Goal: Information Seeking & Learning: Compare options

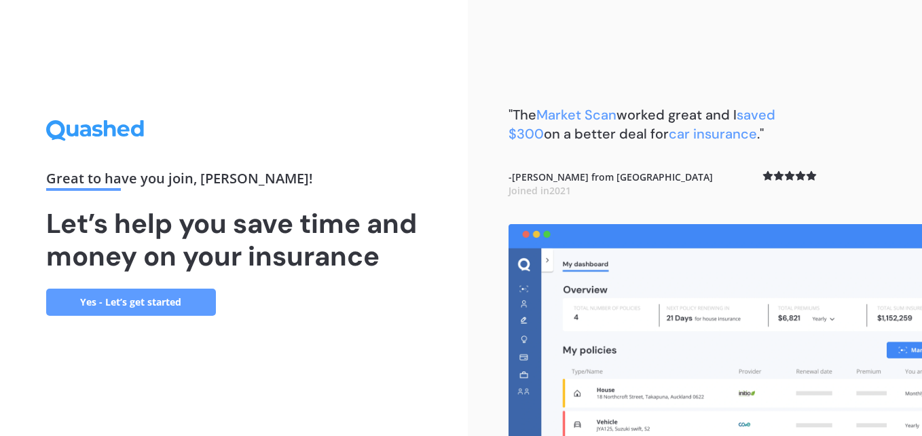
click at [183, 300] on link "Yes - Let’s get started" at bounding box center [131, 301] width 170 height 27
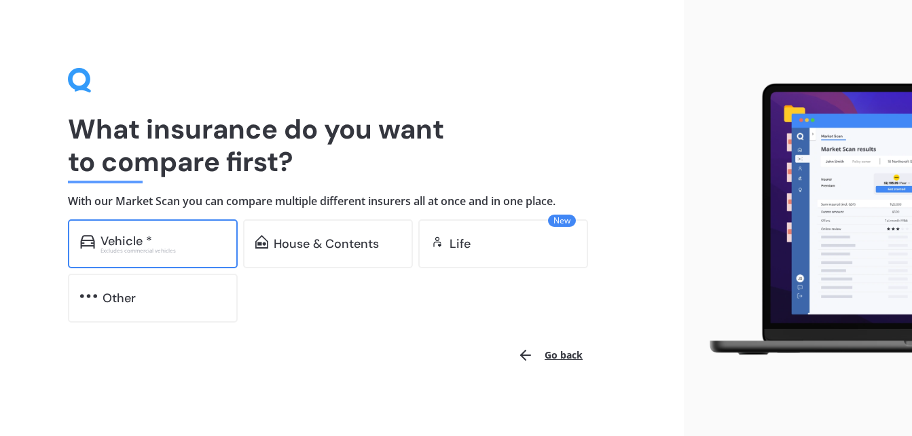
click at [168, 240] on div "Vehicle *" at bounding box center [162, 241] width 125 height 14
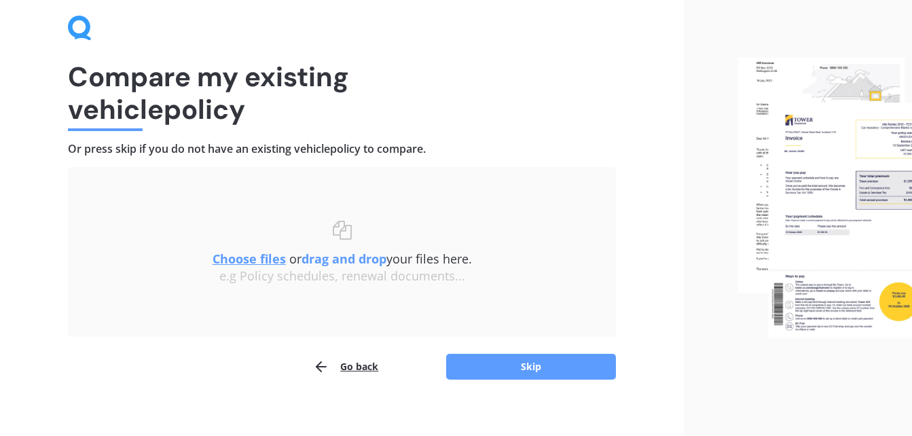
scroll to position [64, 0]
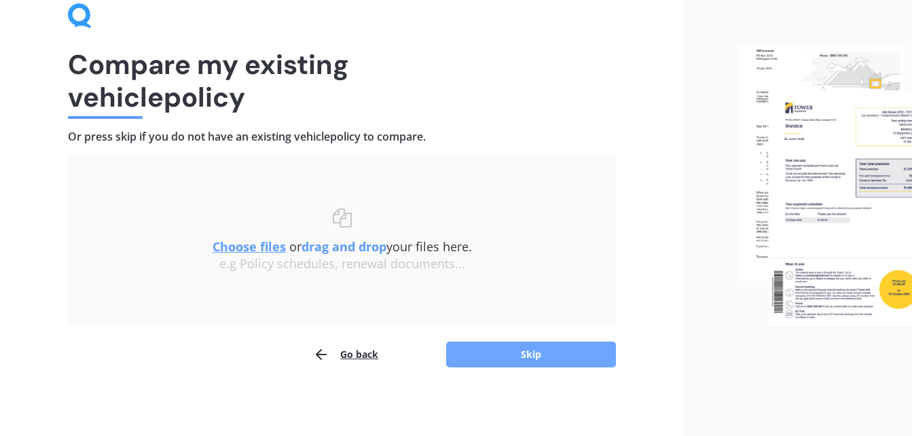
click at [536, 357] on button "Skip" at bounding box center [531, 354] width 170 height 26
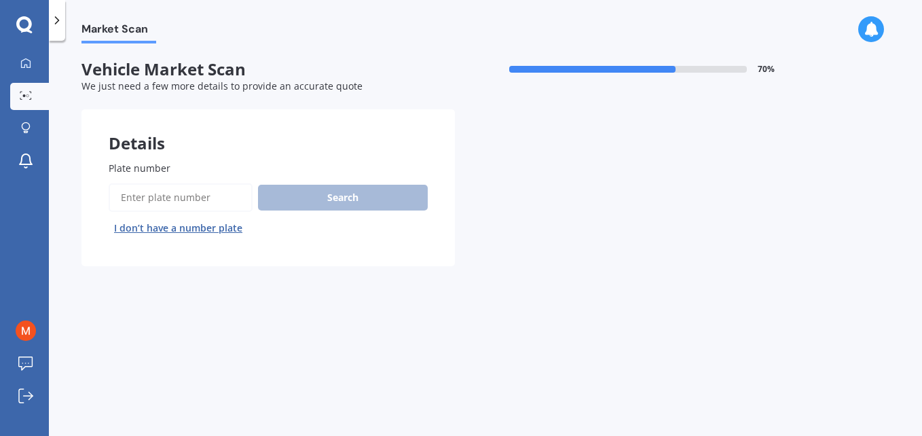
click at [191, 202] on input "Plate number" at bounding box center [181, 197] width 144 height 29
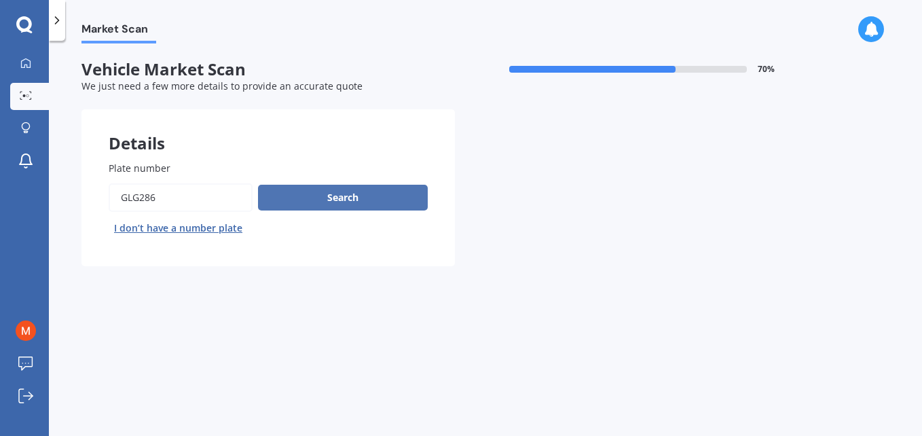
type input "GLG286"
click at [317, 197] on button "Search" at bounding box center [343, 198] width 170 height 26
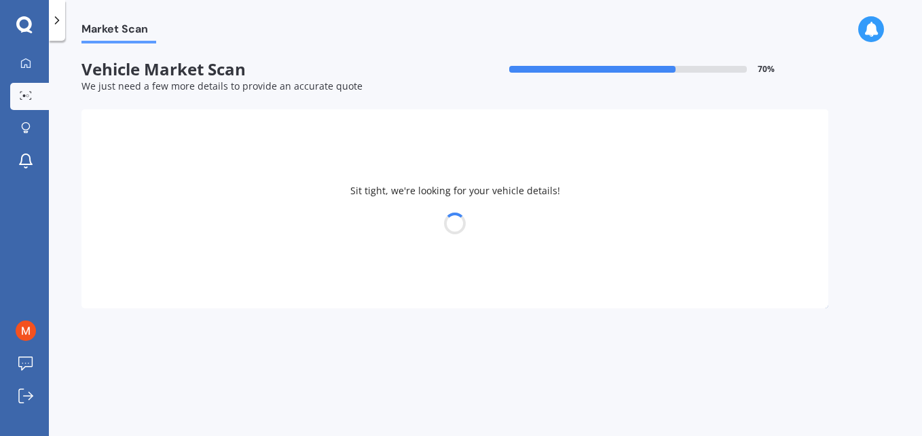
select select "NISSAN"
select select "JUKE"
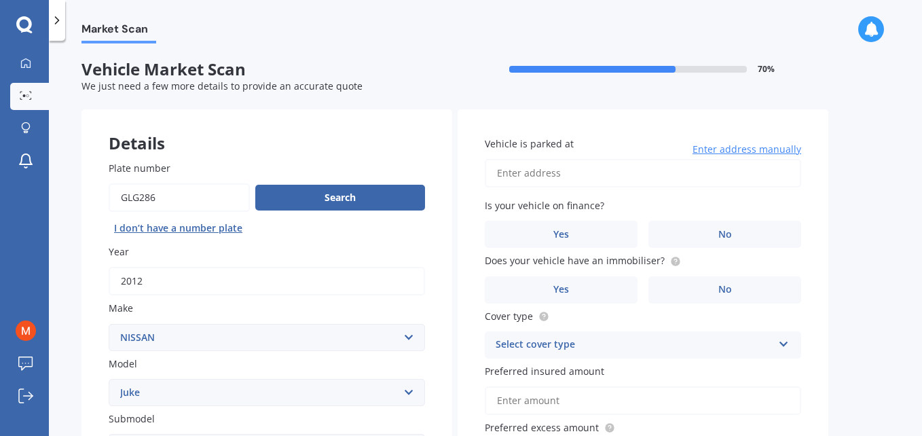
click at [586, 183] on input "Vehicle is parked at" at bounding box center [643, 173] width 316 height 29
type input "5"
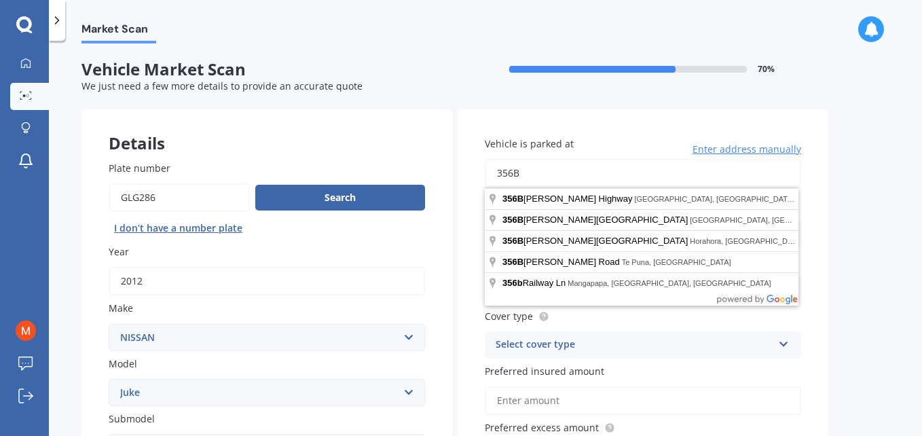
type input "356b Yaldhurst Rd, Russley, Christchurch 8042"
select select "04"
select select "08"
select select "1963"
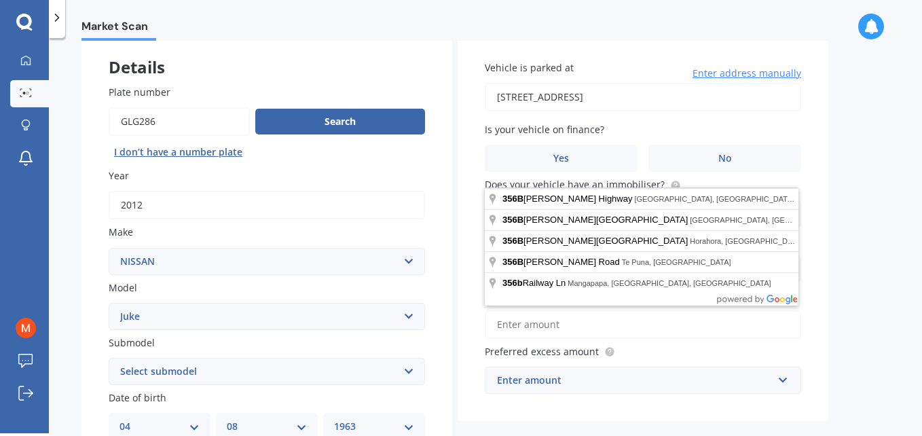
scroll to position [77, 0]
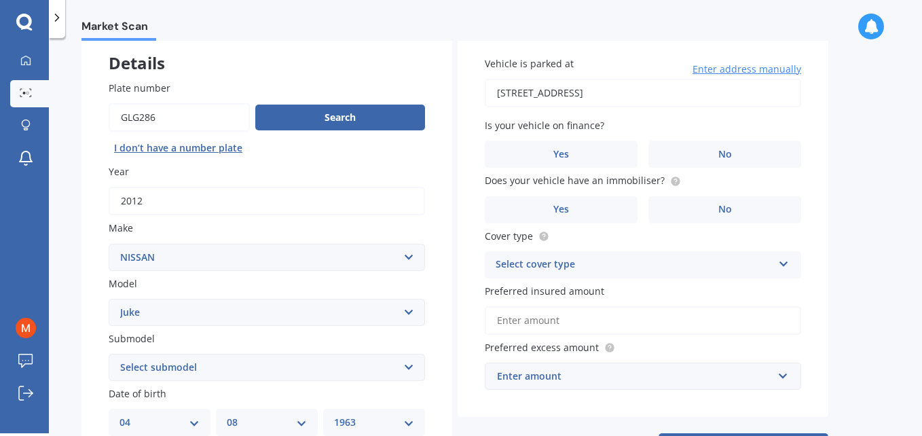
click at [853, 170] on div "Market Scan Vehicle Market Scan 70 % We just need a few more details to provide…" at bounding box center [485, 238] width 873 height 395
click at [705, 154] on label "No" at bounding box center [724, 153] width 153 height 27
click at [0, 0] on input "No" at bounding box center [0, 0] width 0 height 0
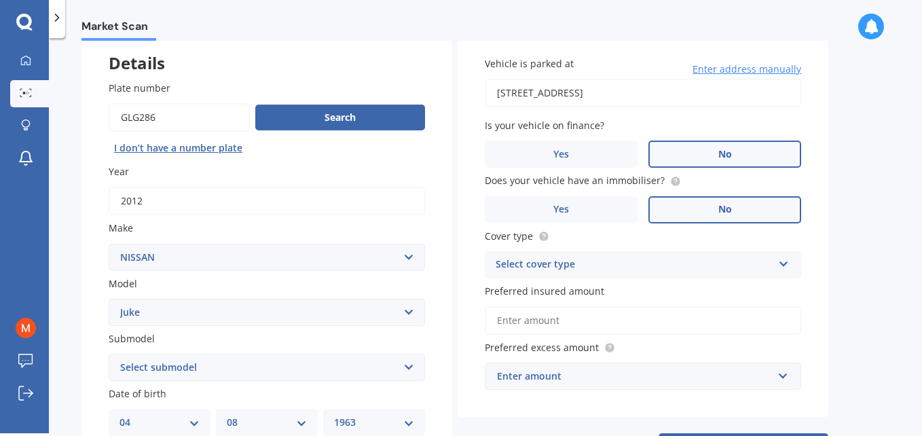
click at [728, 208] on span "No" at bounding box center [725, 210] width 14 height 12
click at [0, 0] on input "No" at bounding box center [0, 0] width 0 height 0
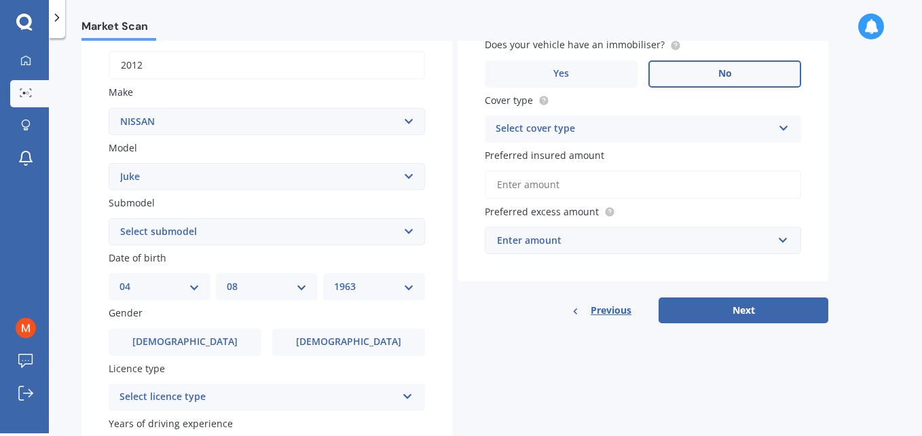
click at [764, 130] on div "Select cover type" at bounding box center [633, 129] width 277 height 16
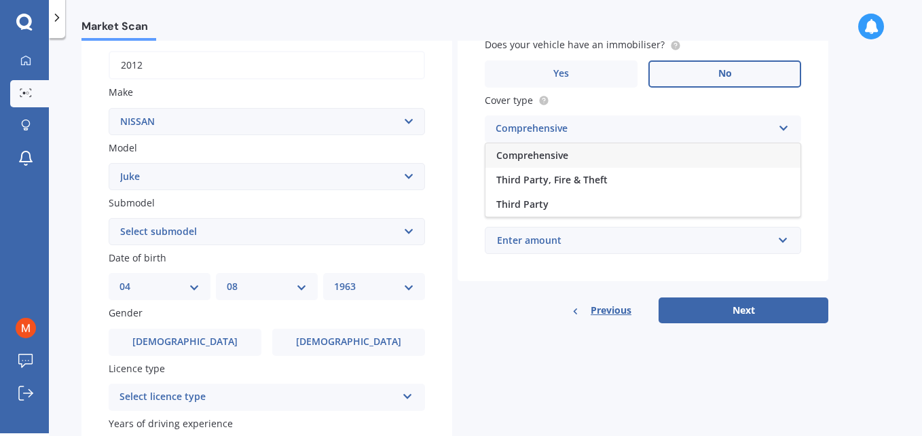
click at [582, 155] on div "Comprehensive" at bounding box center [642, 155] width 315 height 24
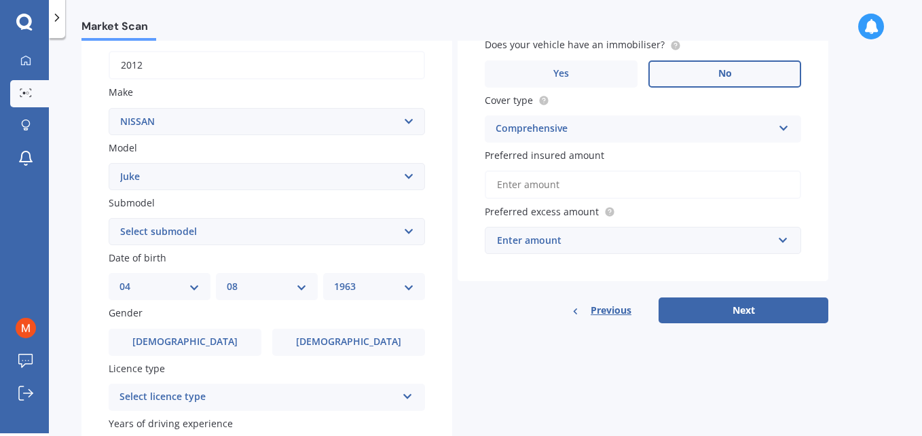
click at [605, 187] on input "Preferred insured amount" at bounding box center [643, 184] width 316 height 29
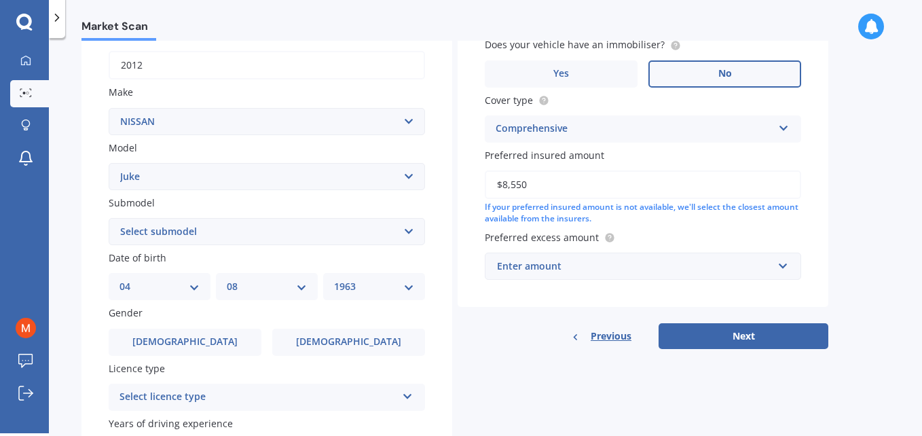
type input "$8,550"
click at [714, 262] on div "Enter amount" at bounding box center [635, 266] width 276 height 15
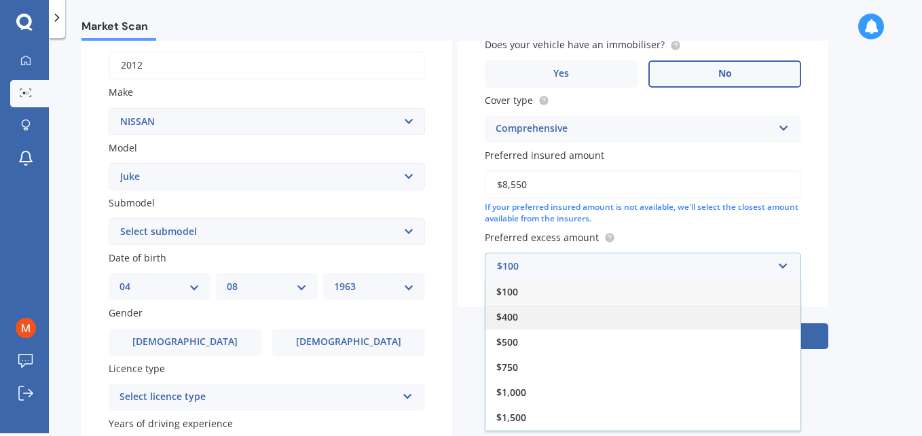
click at [527, 315] on div "$400" at bounding box center [642, 316] width 315 height 25
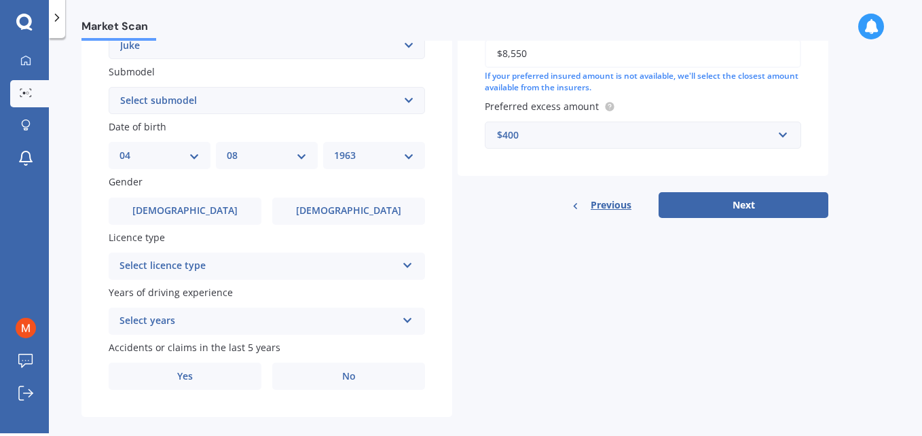
scroll to position [349, 0]
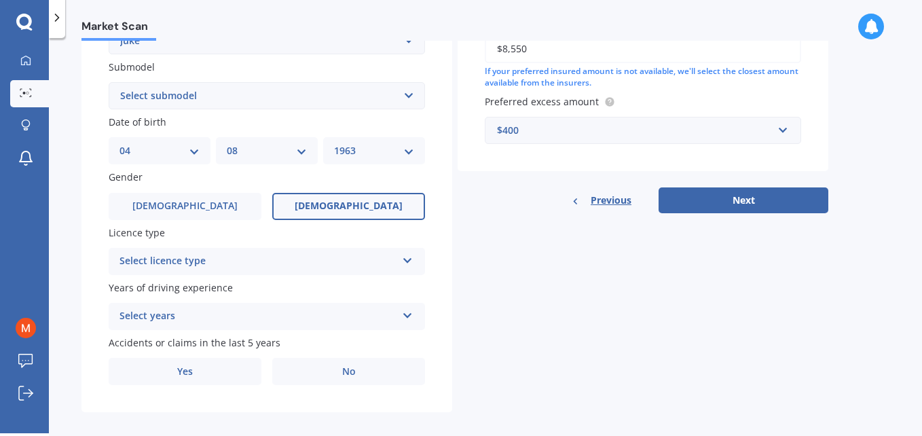
click at [362, 201] on span "[DEMOGRAPHIC_DATA]" at bounding box center [349, 206] width 108 height 12
click at [0, 0] on input "[DEMOGRAPHIC_DATA]" at bounding box center [0, 0] width 0 height 0
click at [401, 261] on div "Select licence type NZ Full NZ Restricted NZ Learners Australia United Kingdom …" at bounding box center [267, 261] width 316 height 27
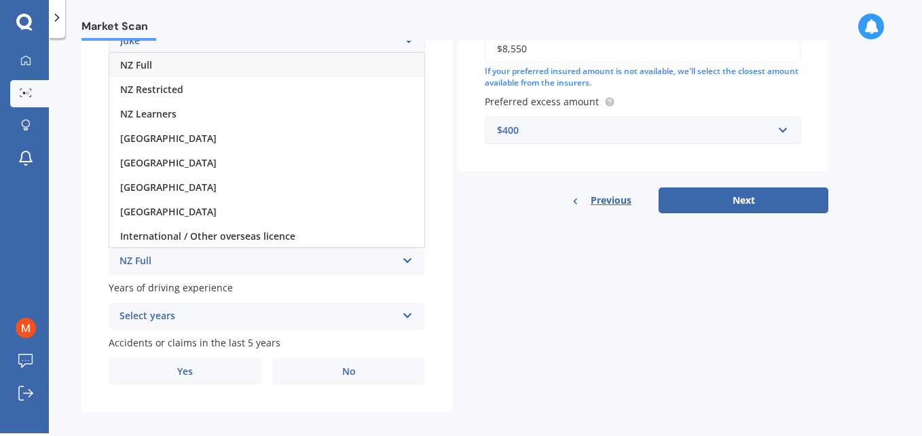
click at [174, 63] on div "NZ Full" at bounding box center [266, 65] width 315 height 24
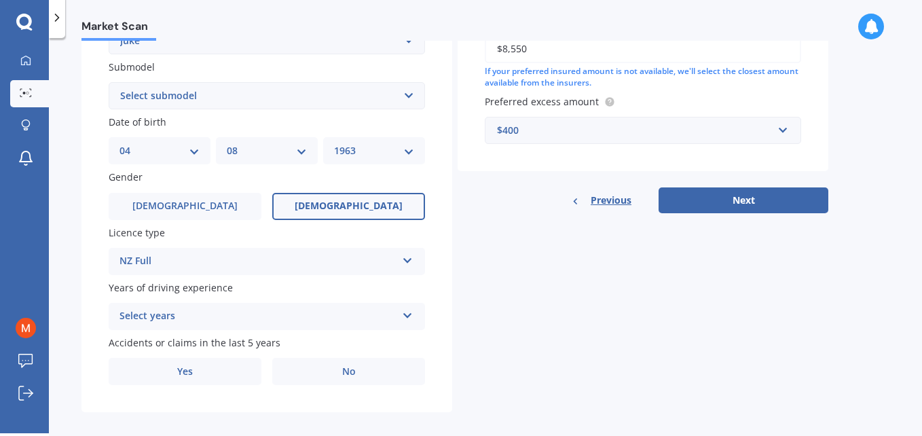
click at [404, 318] on icon at bounding box center [408, 313] width 12 height 10
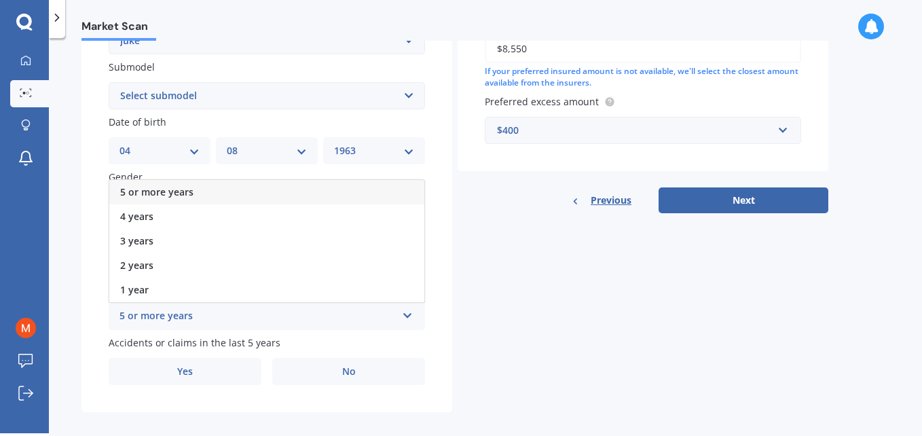
click at [181, 196] on span "5 or more years" at bounding box center [156, 191] width 73 height 13
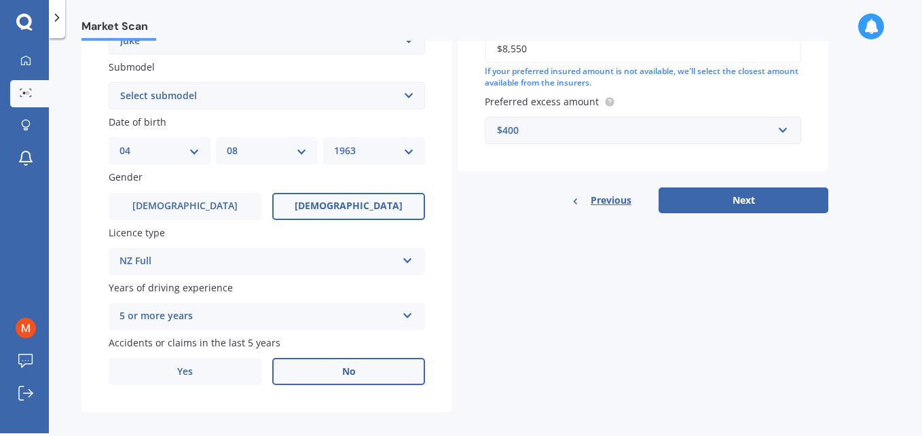
click at [325, 371] on label "No" at bounding box center [348, 371] width 153 height 27
click at [0, 0] on input "No" at bounding box center [0, 0] width 0 height 0
click at [762, 205] on button "Next" at bounding box center [743, 200] width 170 height 26
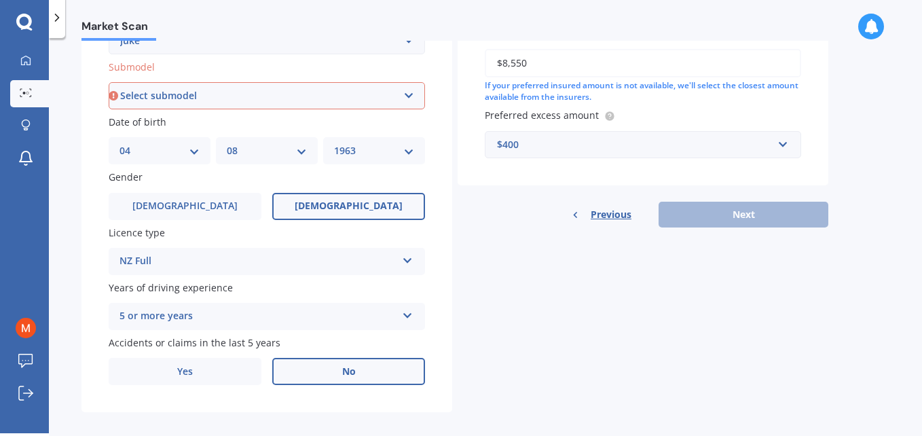
click at [271, 90] on select "Select submodel Hatchback Hatchback Turbo 4WD Petrol RS RX ST Ti Turbo" at bounding box center [267, 95] width 316 height 27
select select "HATCHBACK"
click at [109, 82] on select "Select submodel Hatchback Hatchback Turbo 4WD Petrol RS RX ST Ti Turbo" at bounding box center [267, 95] width 316 height 27
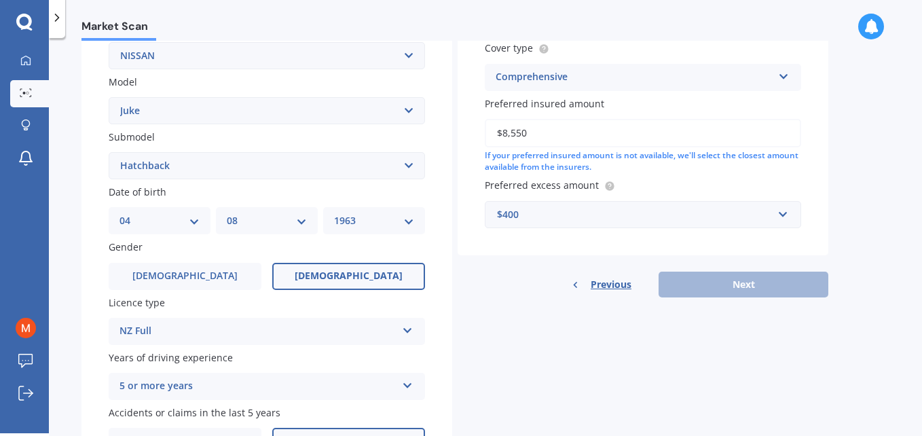
scroll to position [93, 0]
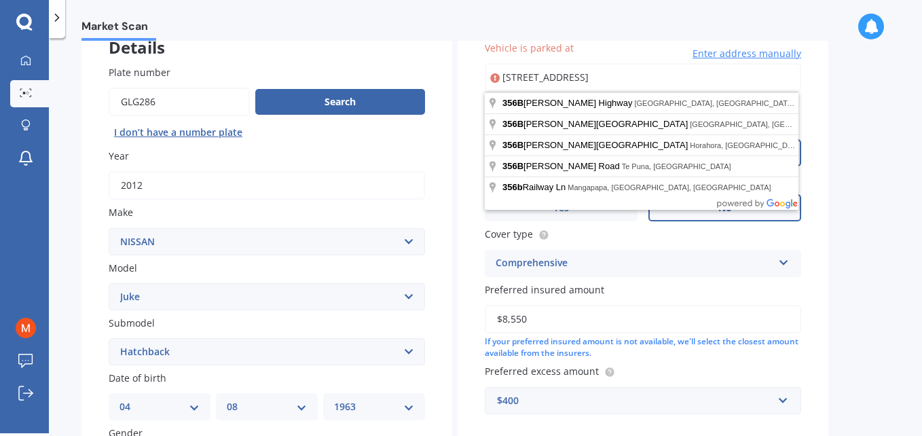
drag, startPoint x: 736, startPoint y: 76, endPoint x: 411, endPoint y: 87, distance: 326.0
click at [411, 87] on div "Details Plate number Search I don’t have a number plate Year 2012 Make Select m…" at bounding box center [454, 341] width 747 height 655
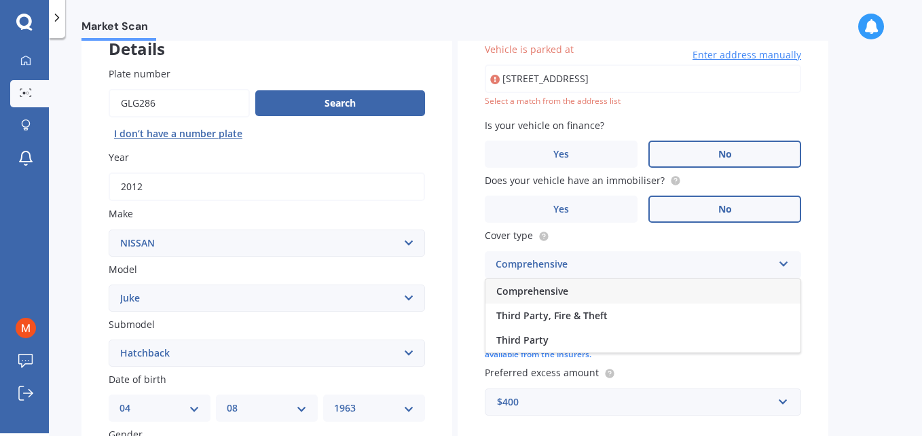
scroll to position [0, 0]
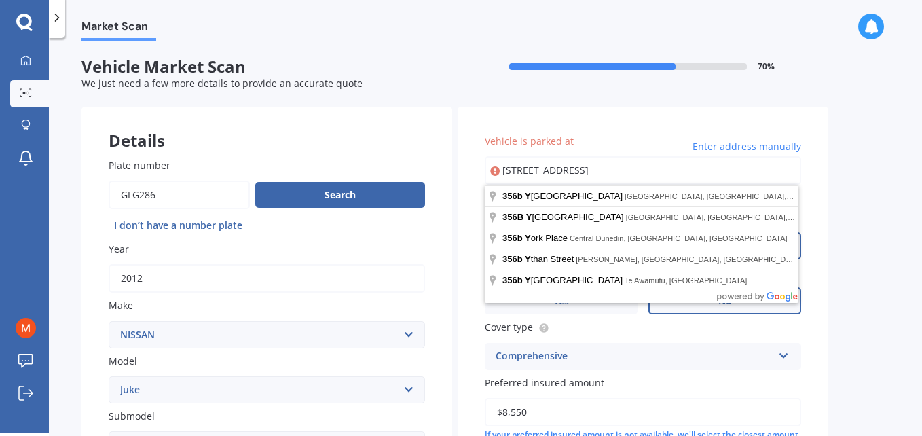
click at [739, 172] on input "356b Yaldhurst Rd, Russley, Christchurch 8042" at bounding box center [643, 170] width 316 height 29
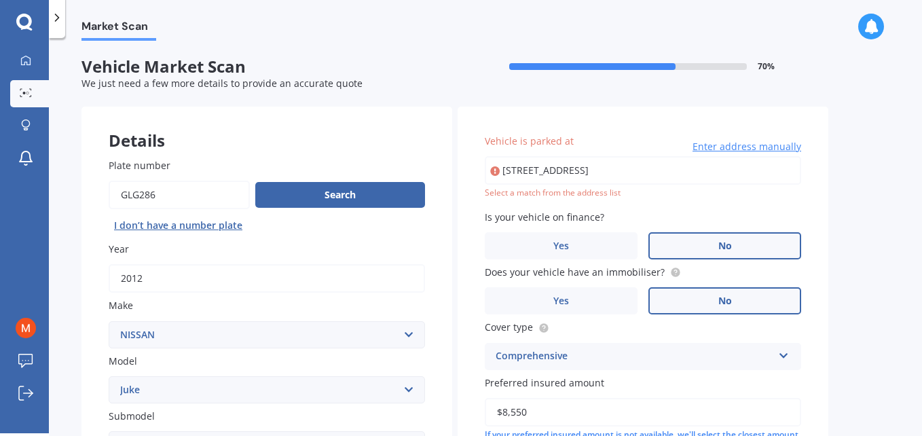
type input "[STREET_ADDRESS]"
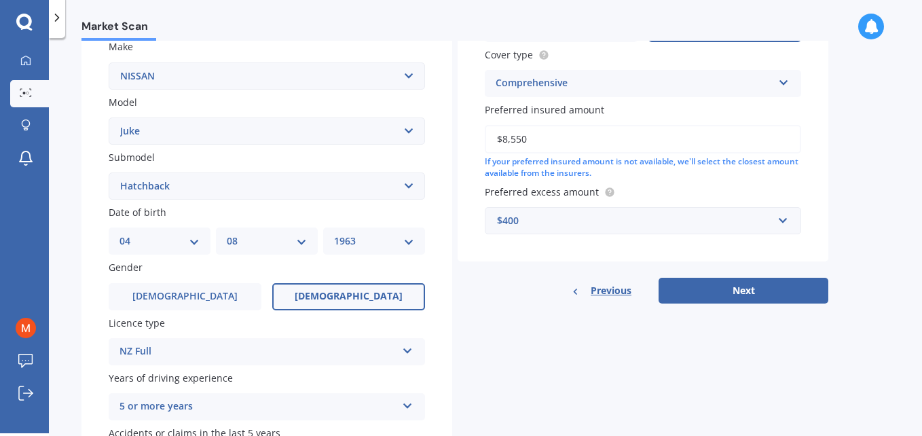
scroll to position [271, 0]
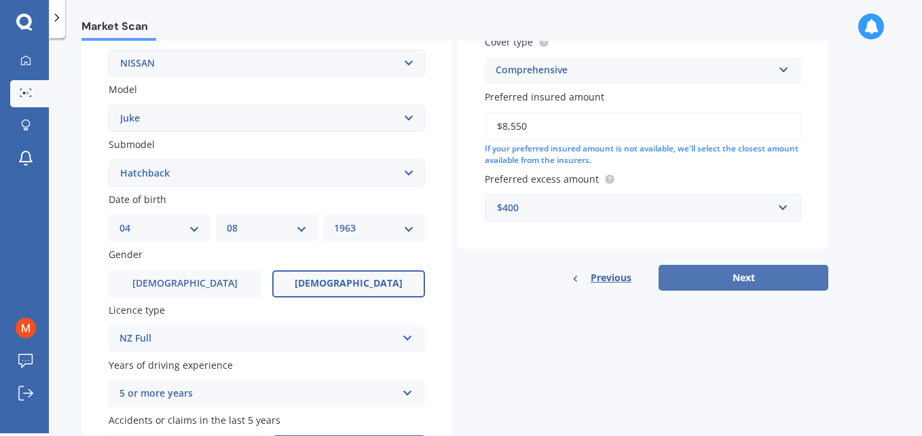
click at [732, 276] on button "Next" at bounding box center [743, 278] width 170 height 26
select select "04"
select select "08"
select select "1963"
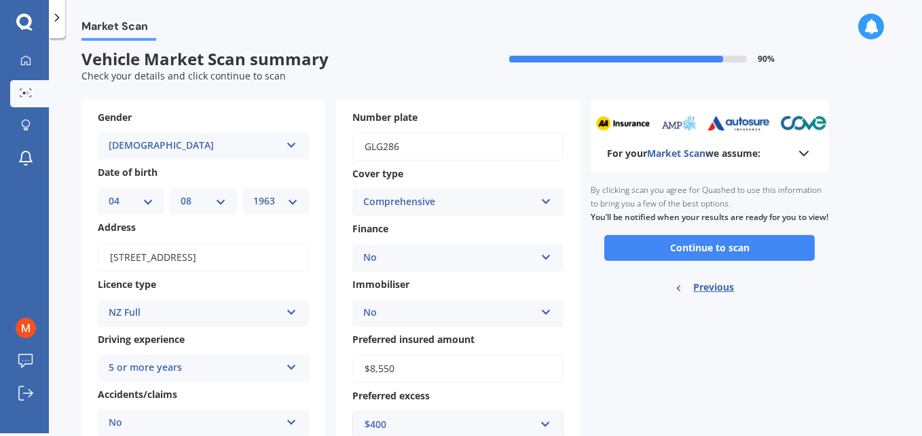
scroll to position [0, 0]
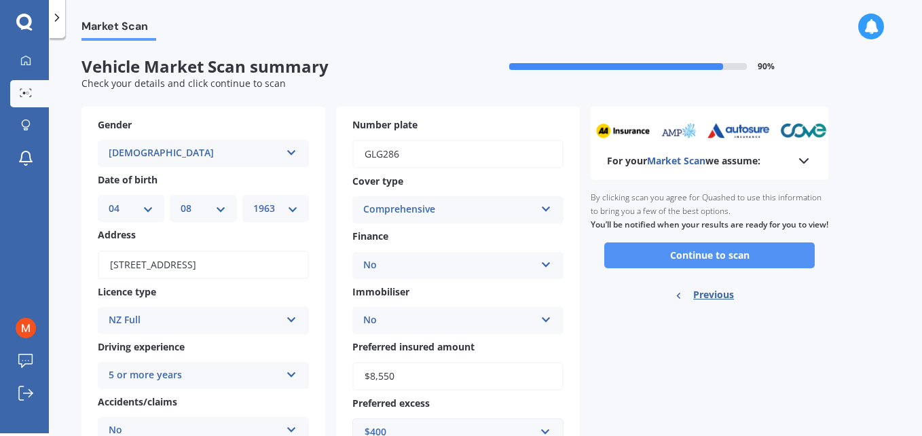
click at [717, 265] on button "Continue to scan" at bounding box center [709, 255] width 210 height 26
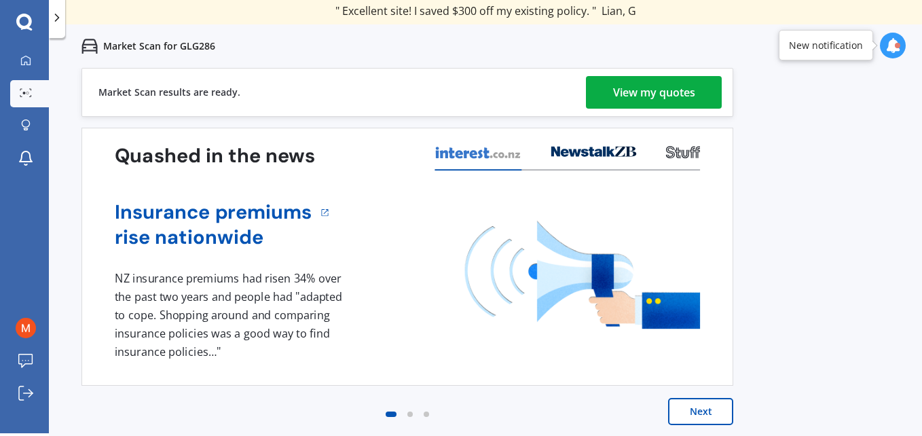
click at [700, 95] on link "View my quotes" at bounding box center [654, 92] width 136 height 33
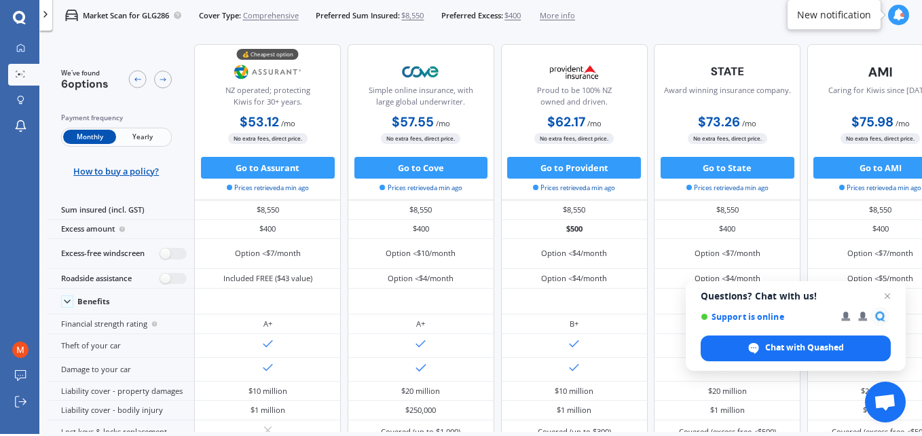
click at [899, 9] on icon at bounding box center [899, 15] width 12 height 12
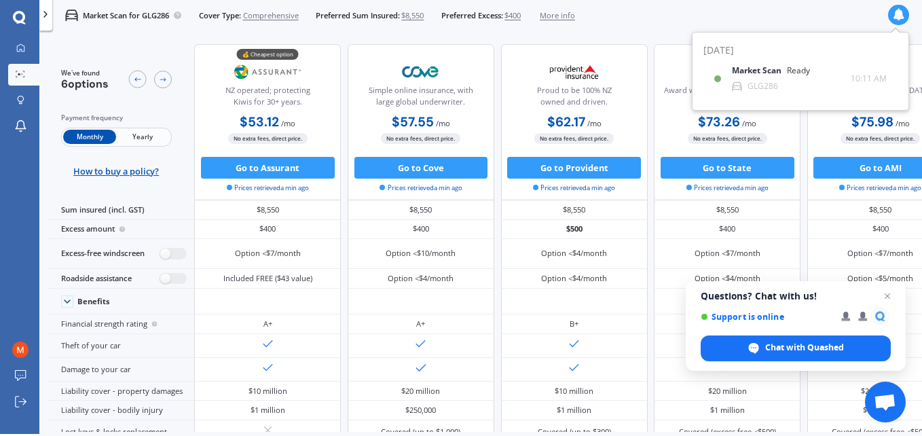
click at [899, 9] on icon at bounding box center [899, 15] width 12 height 12
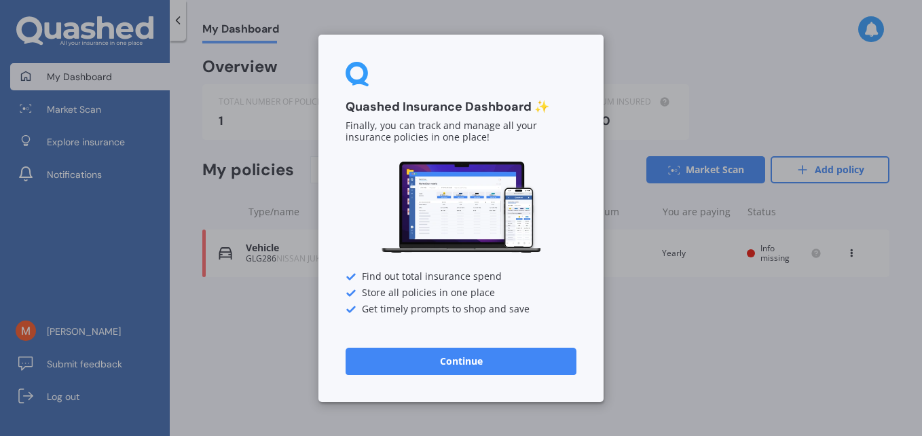
click at [545, 356] on button "Continue" at bounding box center [460, 360] width 231 height 27
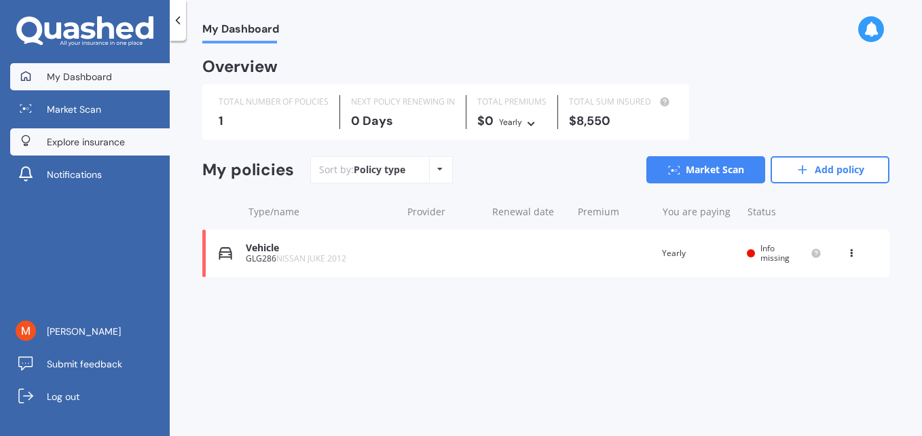
click at [88, 143] on span "Explore insurance" at bounding box center [86, 142] width 78 height 14
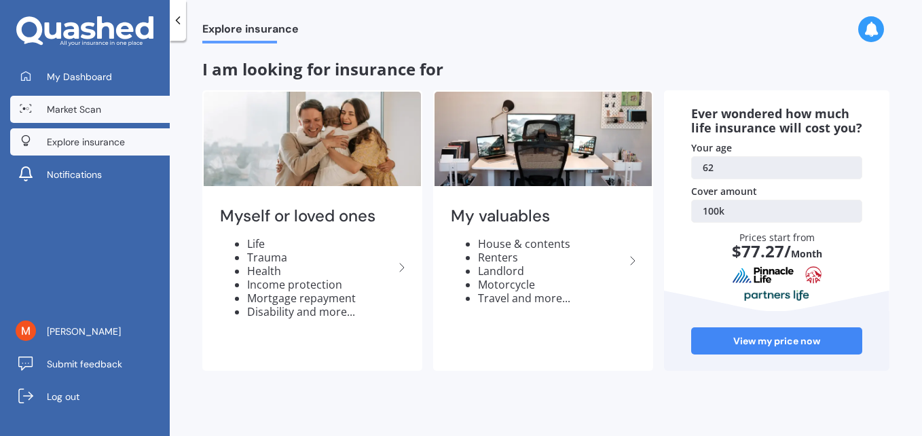
click at [83, 107] on span "Market Scan" at bounding box center [74, 109] width 54 height 14
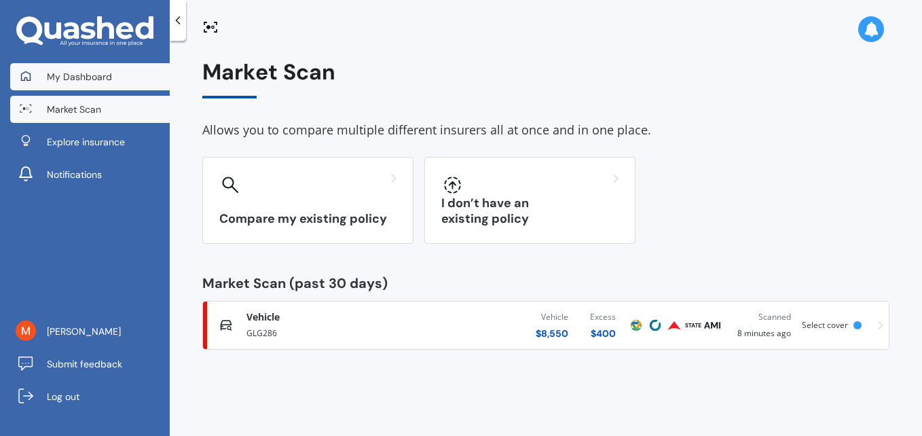
click at [94, 78] on span "My Dashboard" at bounding box center [79, 77] width 65 height 14
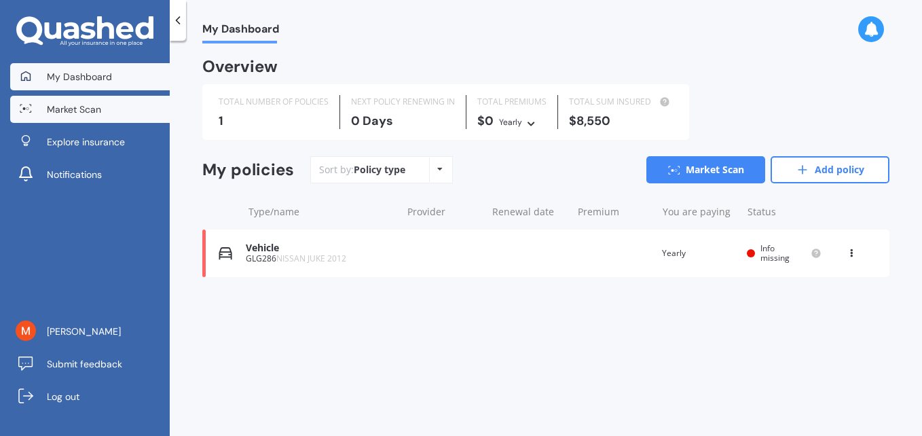
click at [89, 108] on span "Market Scan" at bounding box center [74, 109] width 54 height 14
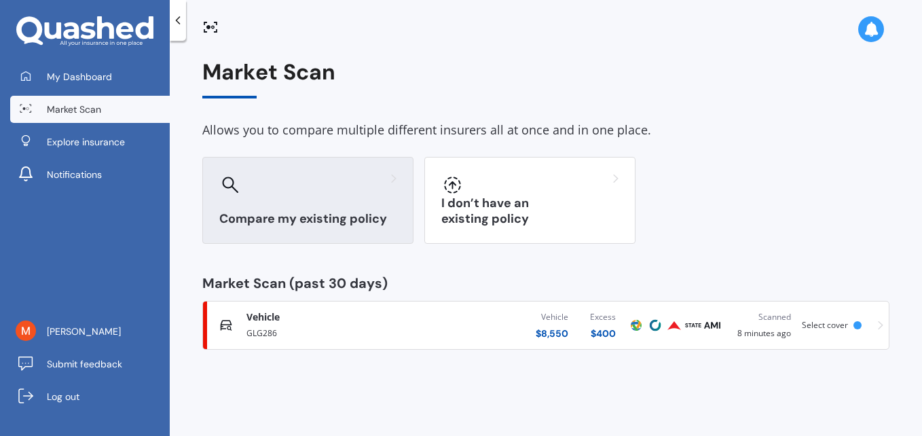
click at [302, 209] on div "Compare my existing policy" at bounding box center [307, 200] width 211 height 87
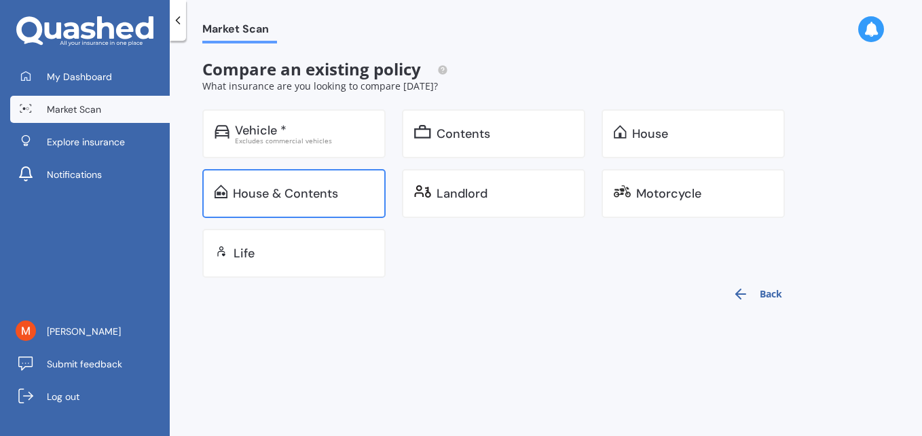
click at [299, 196] on div "House & Contents" at bounding box center [285, 194] width 105 height 14
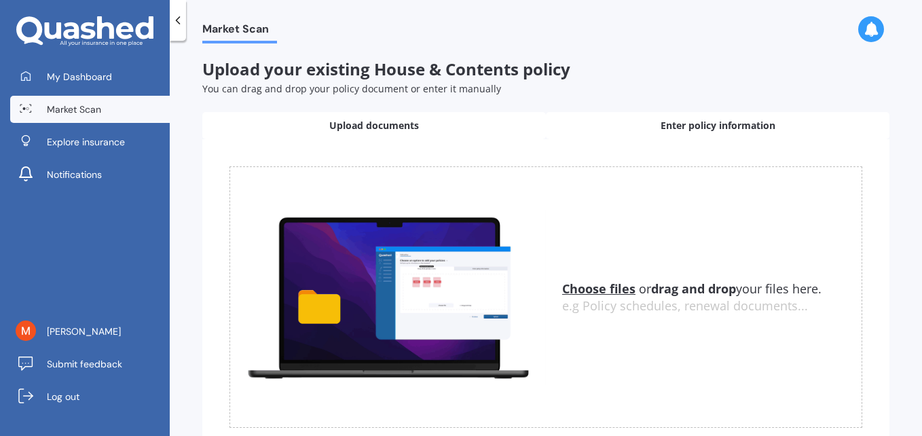
click at [679, 126] on span "Enter policy information" at bounding box center [717, 126] width 115 height 14
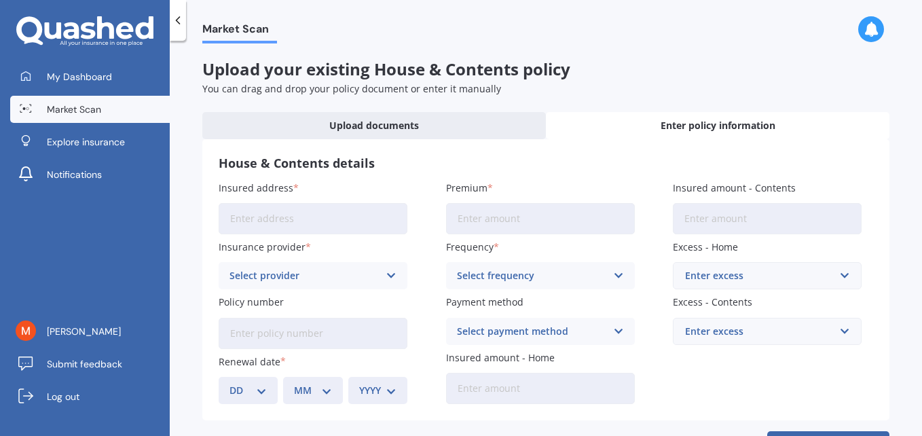
click at [298, 217] on input "Insured address" at bounding box center [313, 218] width 189 height 31
type input "[STREET_ADDRESS]"
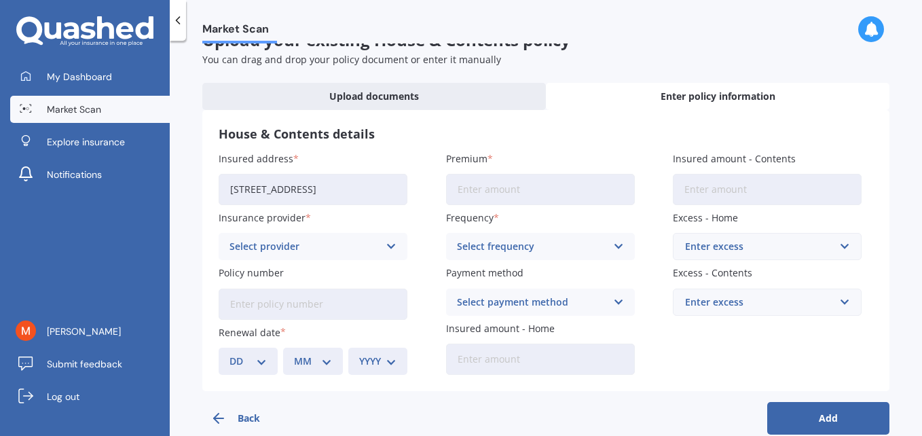
scroll to position [52, 0]
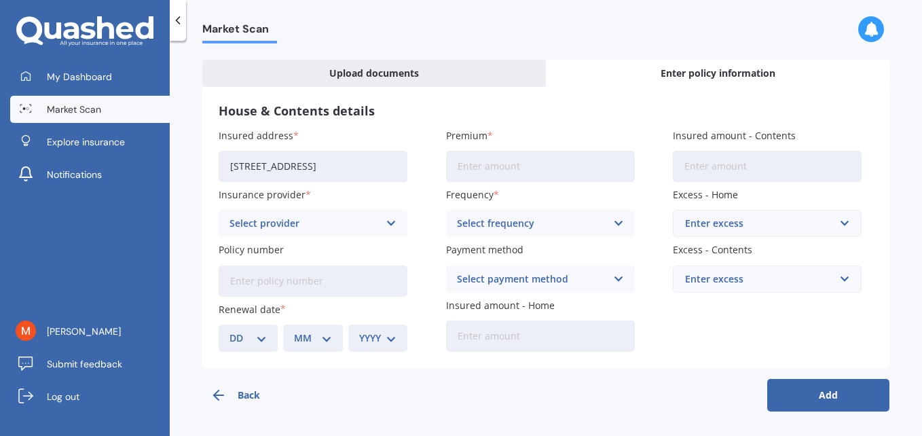
click at [347, 220] on div "Select provider" at bounding box center [303, 223] width 149 height 15
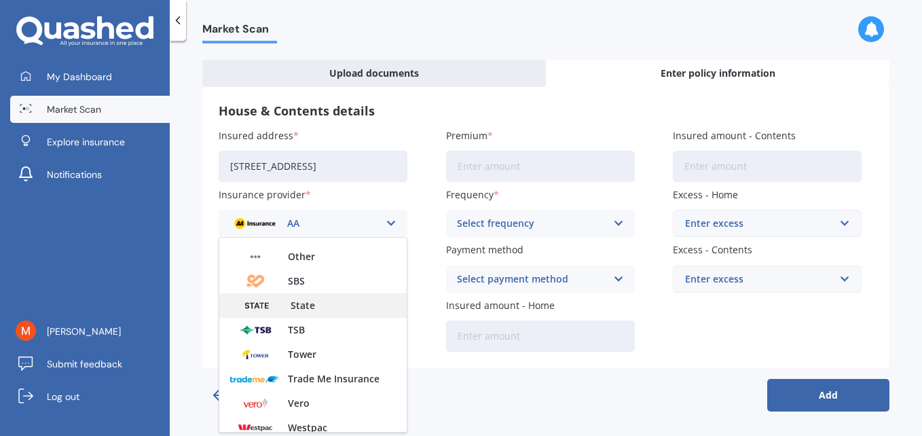
scroll to position [368, 0]
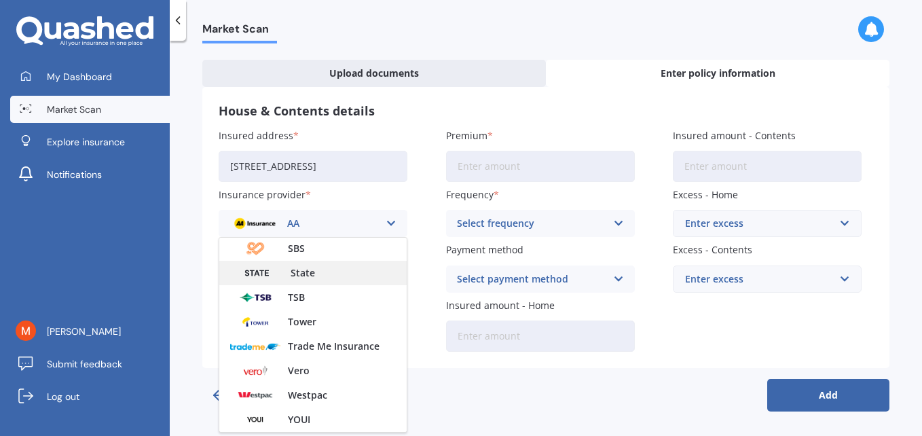
click at [324, 269] on div "State" at bounding box center [312, 273] width 187 height 24
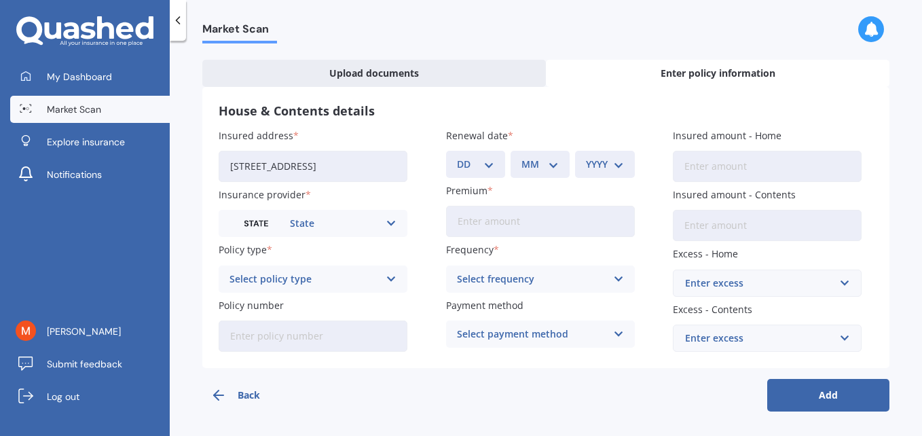
click at [379, 274] on div "Select policy type Homepack Essentials Homepack Comprehensive" at bounding box center [313, 278] width 189 height 27
click at [343, 330] on span "Homepack Comprehensive" at bounding box center [292, 330] width 124 height 10
click at [290, 337] on input "Policy number" at bounding box center [313, 335] width 189 height 31
type input "HOMS00338170"
click at [481, 168] on select "DD 01 02 03 04 05 06 07 08 09 10 11 12 13 14 15 16 17 18 19 20 21 22 23 24 25 2…" at bounding box center [475, 164] width 37 height 15
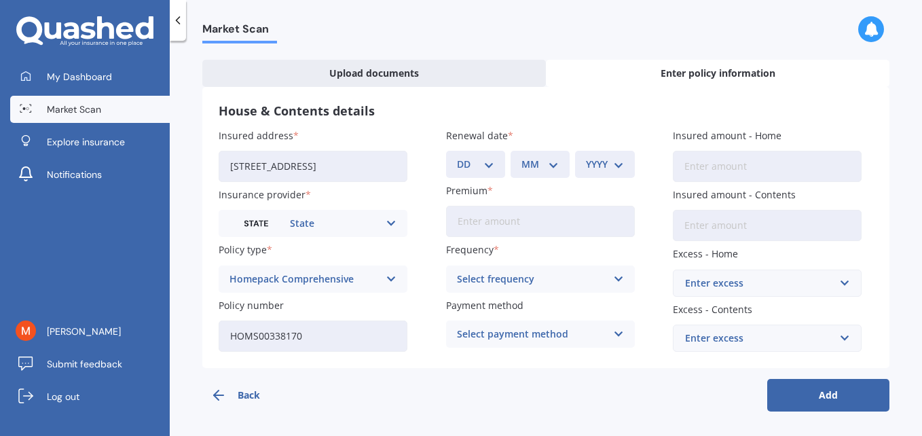
select select "02"
click at [457, 157] on select "DD 01 02 03 04 05 06 07 08 09 10 11 12 13 14 15 16 17 18 19 20 21 22 23 24 25 2…" at bounding box center [475, 164] width 37 height 15
click at [548, 168] on select "MM 01 02 03 04 05 06 07 08 09 10 11 12" at bounding box center [539, 164] width 37 height 15
select select "02"
click at [521, 157] on select "MM 01 02 03 04 05 06 07 08 09 10 11 12" at bounding box center [539, 164] width 37 height 15
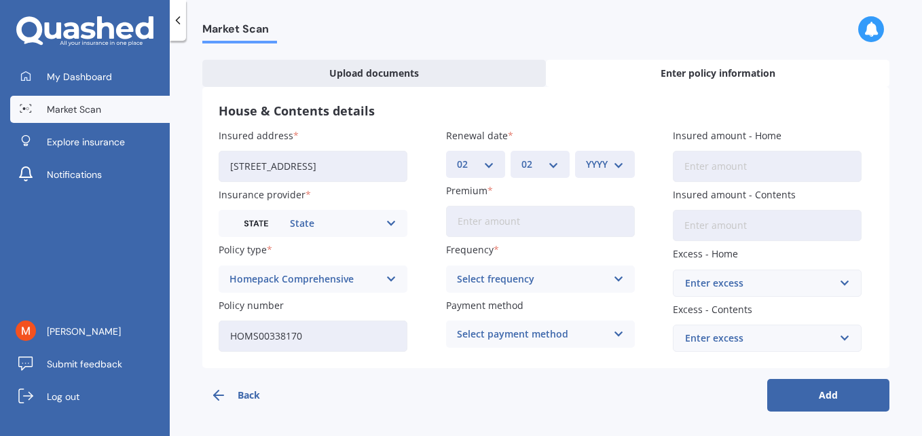
click at [599, 166] on select "YYYY 2027 2026 2025 2024 2023 2022 2021 2020 2019 2018 2017 2016 2015 2014 2013…" at bounding box center [604, 164] width 37 height 15
select select "2026"
click at [586, 157] on select "YYYY 2027 2026 2025 2024 2023 2022 2021 2020 2019 2018 2017 2016 2015 2014 2013…" at bounding box center [604, 164] width 37 height 15
click at [522, 227] on input "Premium" at bounding box center [540, 221] width 189 height 31
type input "$73.96"
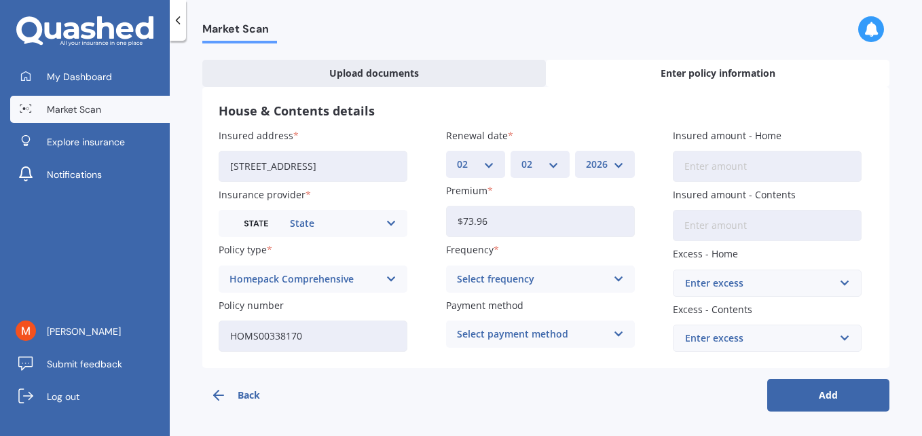
click at [514, 276] on div "Select frequency" at bounding box center [531, 278] width 149 height 15
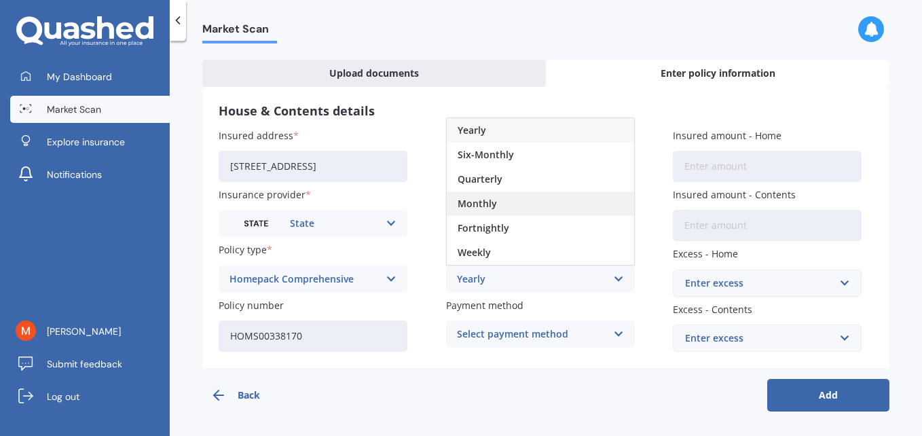
click at [485, 207] on span "Monthly" at bounding box center [476, 204] width 39 height 10
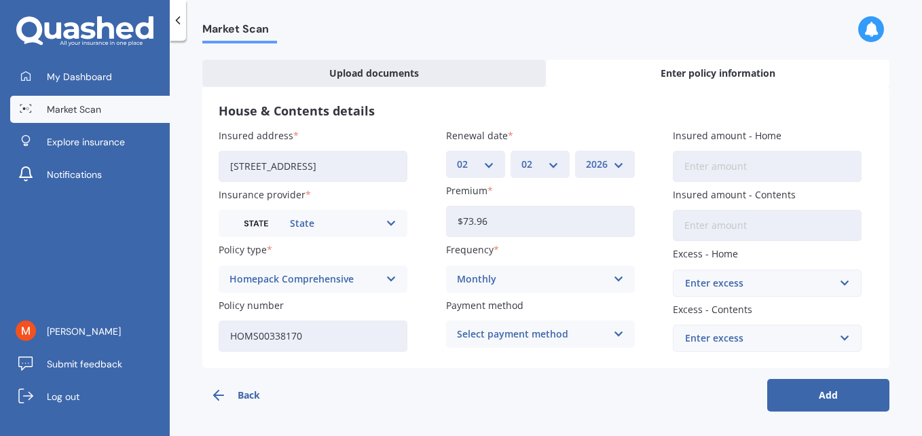
click at [527, 332] on div "Select payment method" at bounding box center [531, 333] width 149 height 15
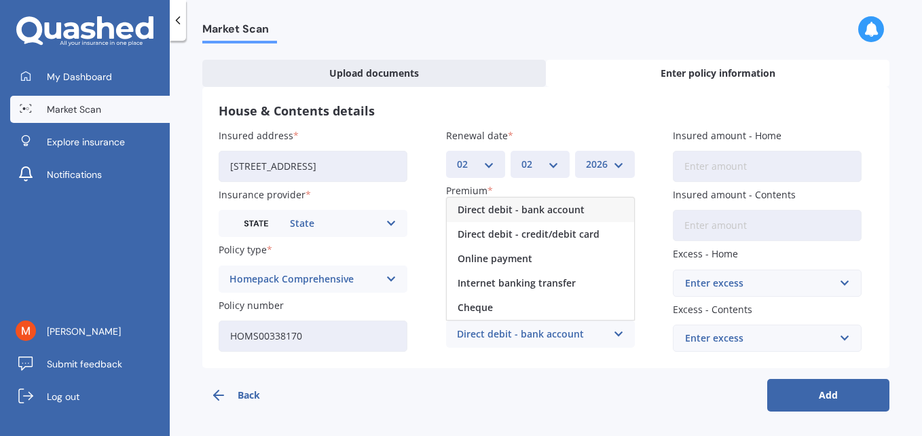
click at [510, 213] on span "Direct debit - bank account" at bounding box center [520, 210] width 127 height 10
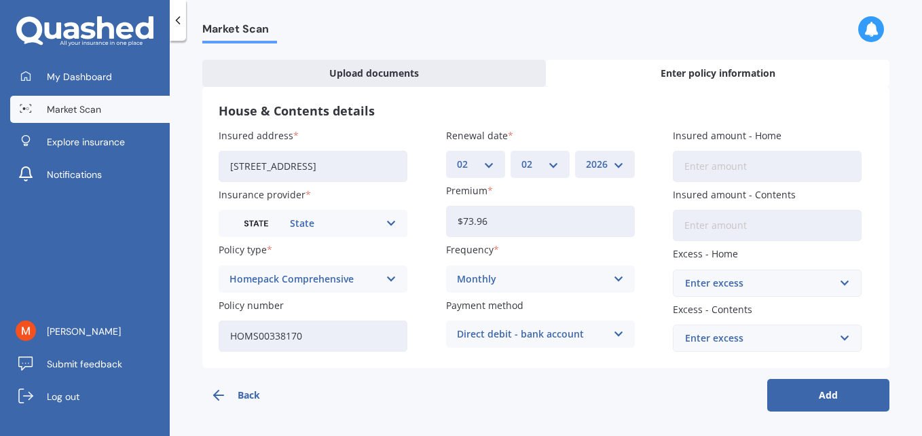
click at [764, 168] on input "Insured amount - Home" at bounding box center [767, 166] width 189 height 31
type input "$584,574"
click at [721, 229] on input "Insured amount - Contents" at bounding box center [767, 225] width 189 height 31
drag, startPoint x: 495, startPoint y: 224, endPoint x: 400, endPoint y: 221, distance: 94.4
click at [400, 221] on div "Insured address [STREET_ADDRESS] Insurance provider State AA AMI AMP ANZ ASB An…" at bounding box center [546, 239] width 654 height 223
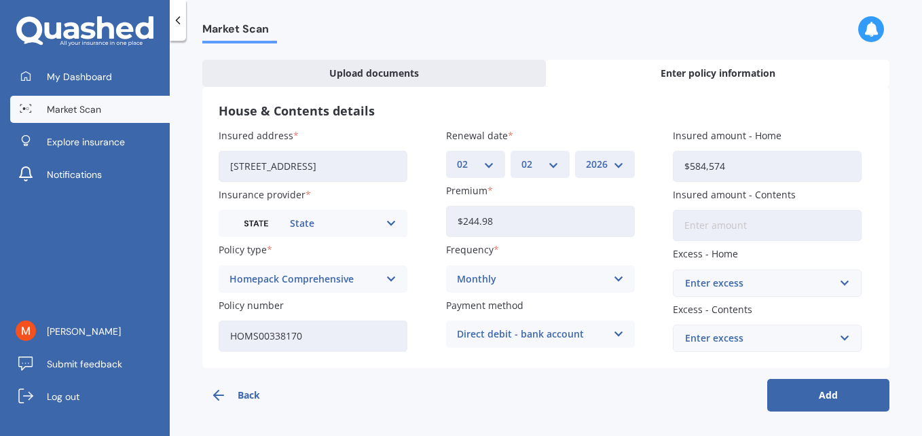
type input "$244.98"
click at [727, 223] on input "Insured amount - Contents" at bounding box center [767, 225] width 189 height 31
type input "$108,651"
click at [729, 288] on div "Enter excess" at bounding box center [759, 283] width 148 height 15
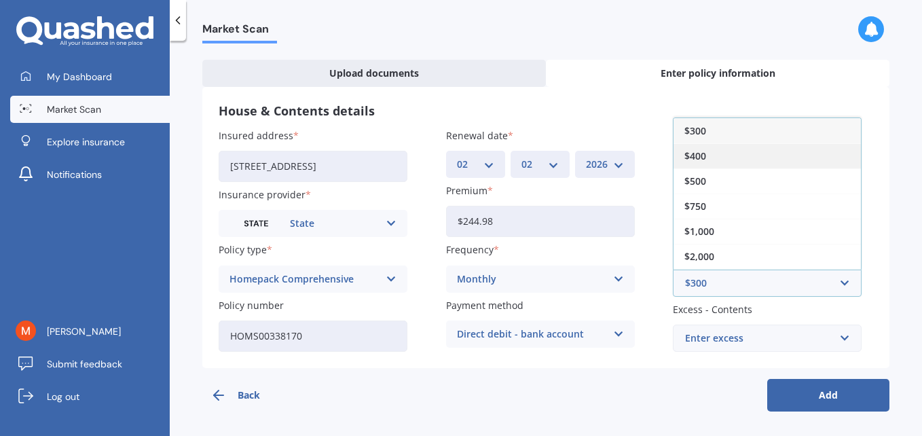
click at [703, 162] on div "$400" at bounding box center [766, 155] width 187 height 25
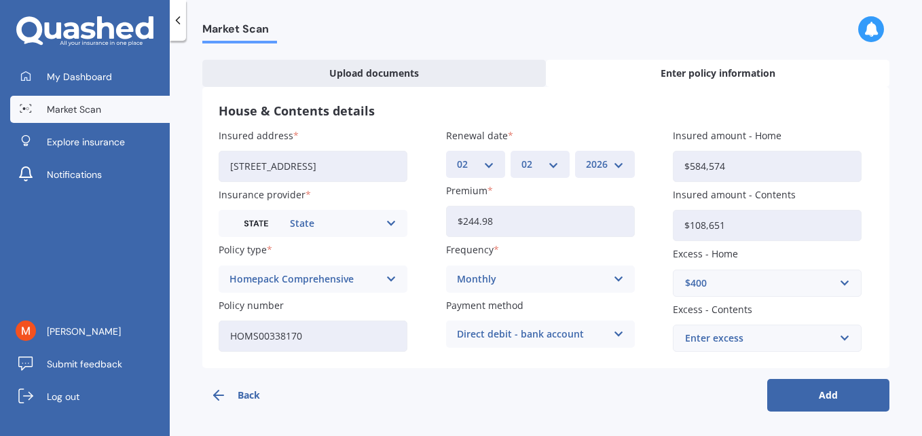
click at [721, 343] on div "Enter excess" at bounding box center [759, 338] width 148 height 15
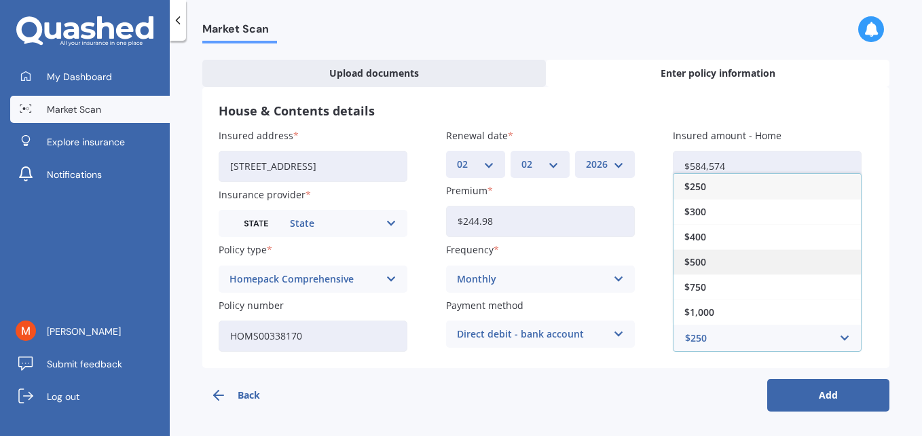
click at [707, 263] on div "$500" at bounding box center [766, 261] width 187 height 25
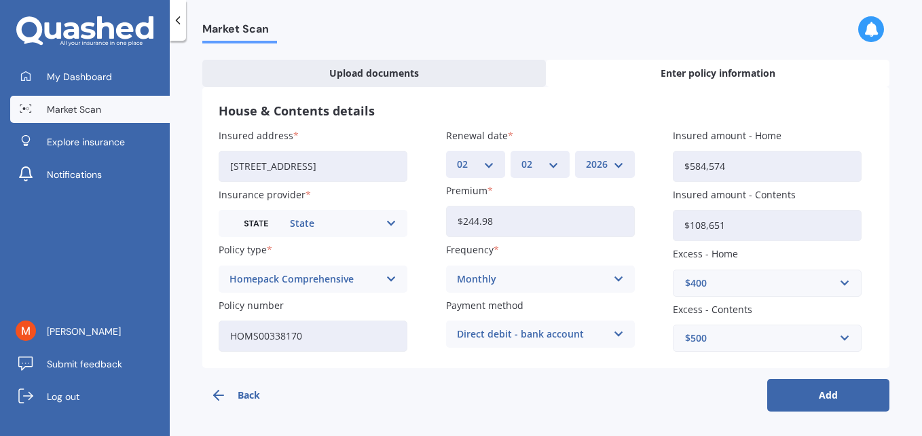
click at [827, 398] on button "Add" at bounding box center [828, 395] width 122 height 33
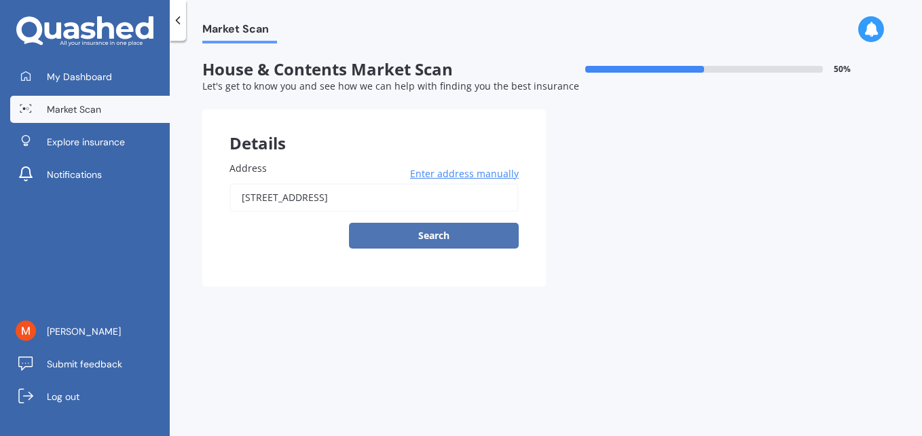
click at [463, 238] on button "Search" at bounding box center [434, 236] width 170 height 26
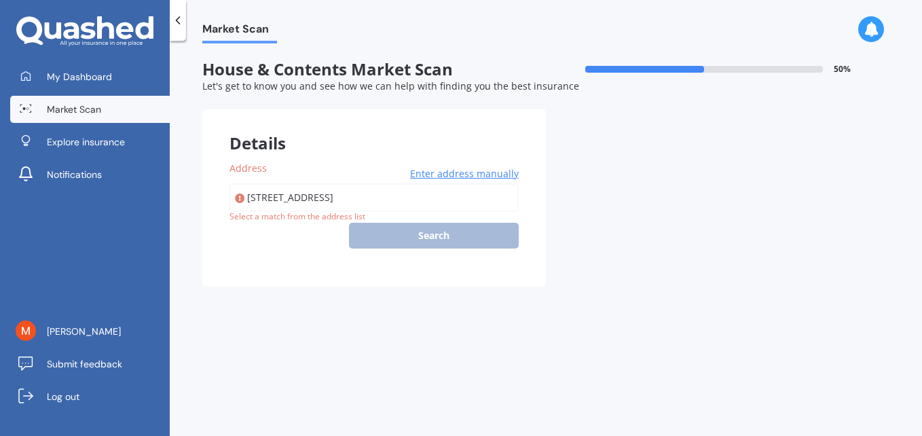
type input "[STREET_ADDRESS]"
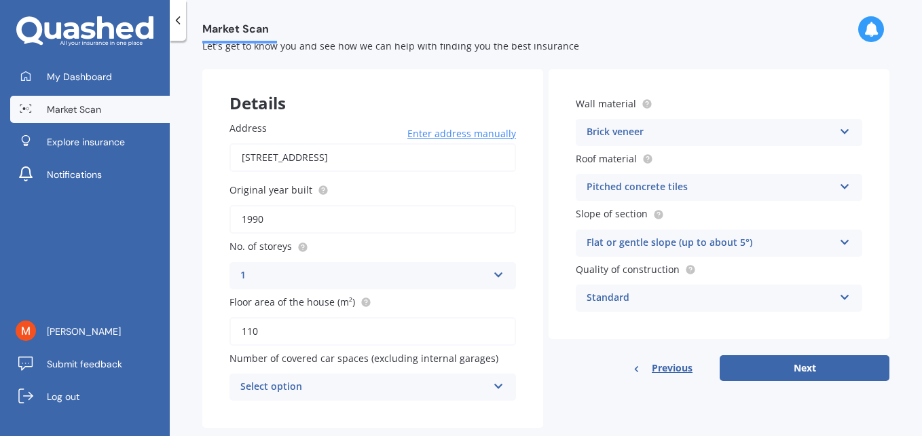
scroll to position [67, 0]
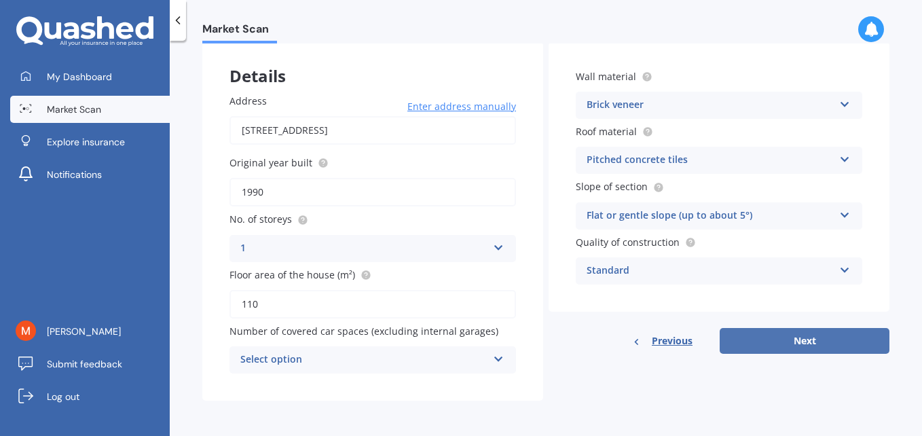
click at [789, 345] on button "Next" at bounding box center [804, 341] width 170 height 26
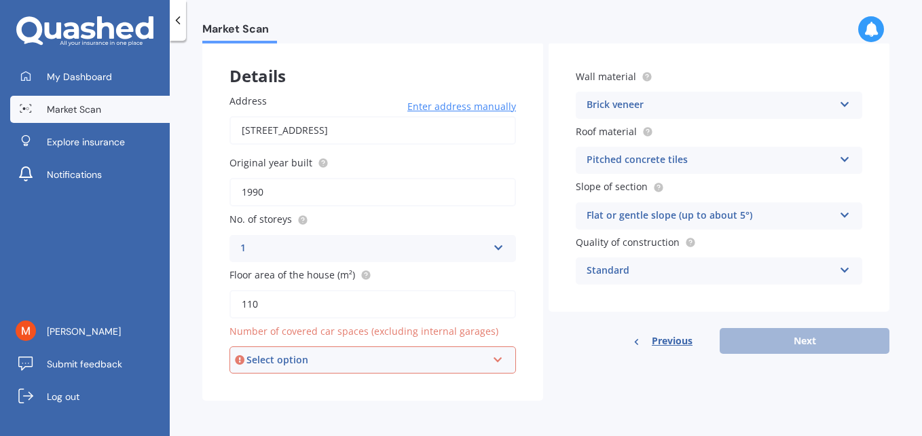
click at [387, 360] on div "Select option" at bounding box center [366, 359] width 240 height 15
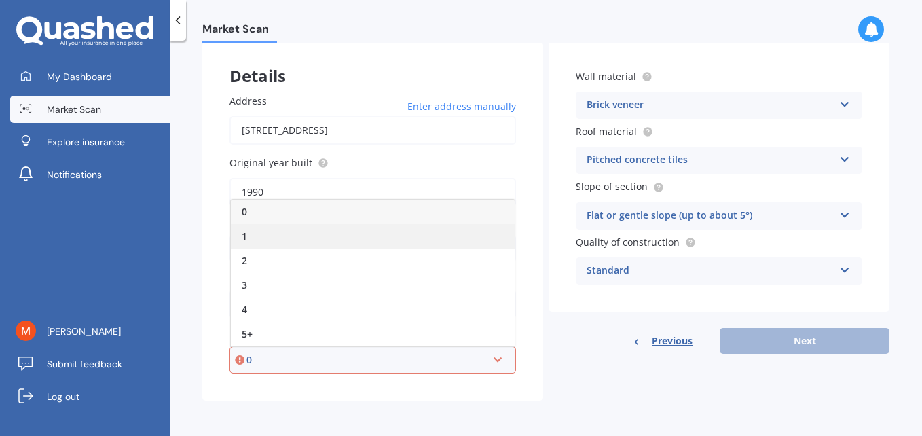
click at [263, 236] on div "1" at bounding box center [373, 236] width 284 height 24
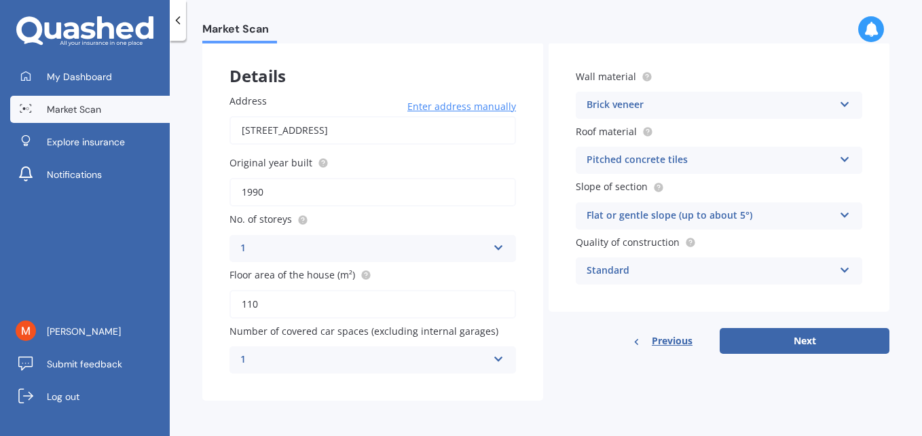
click at [493, 355] on icon at bounding box center [499, 357] width 12 height 10
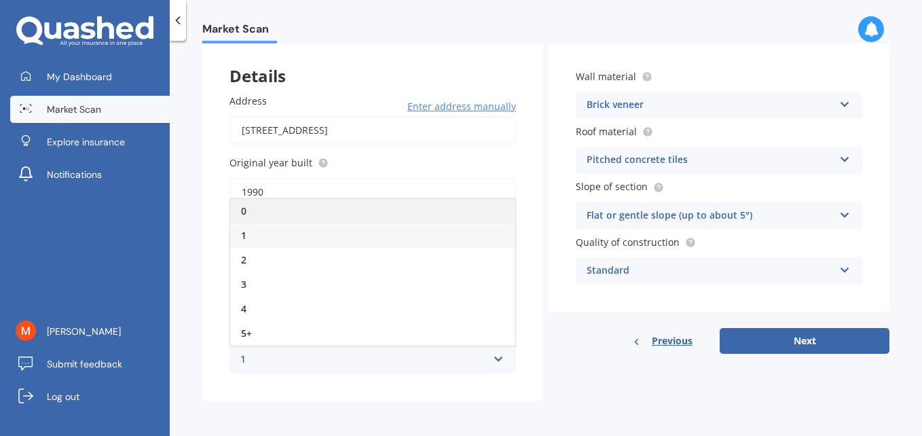
click at [271, 210] on div "0" at bounding box center [372, 211] width 285 height 24
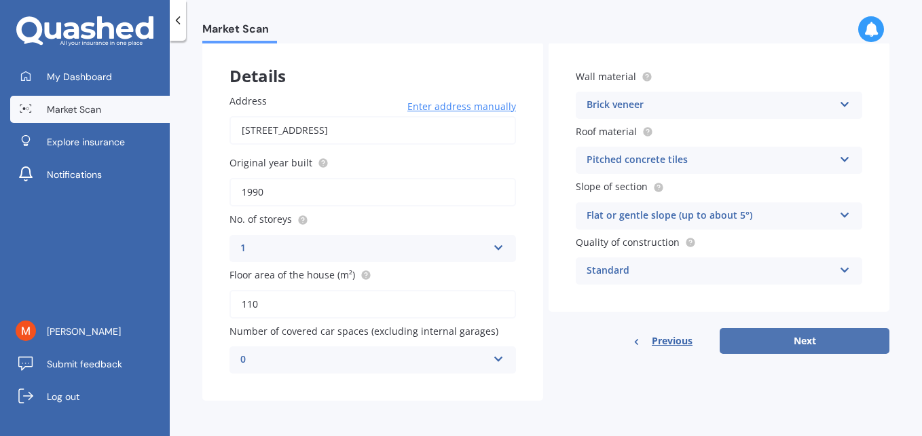
click at [795, 343] on button "Next" at bounding box center [804, 341] width 170 height 26
select select "04"
select select "08"
select select "1963"
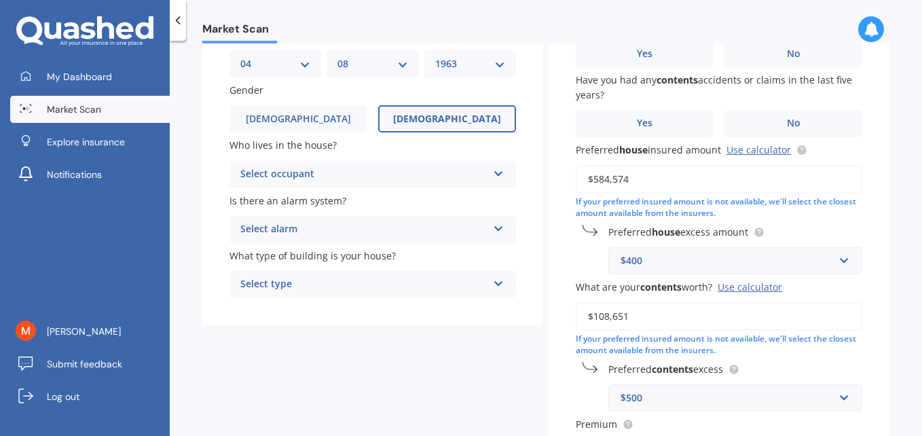
scroll to position [136, 0]
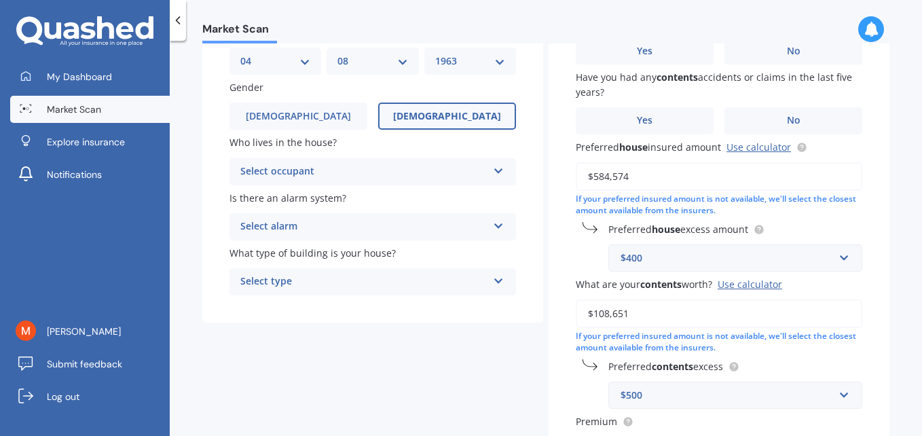
click at [410, 224] on div "Select alarm" at bounding box center [363, 227] width 247 height 16
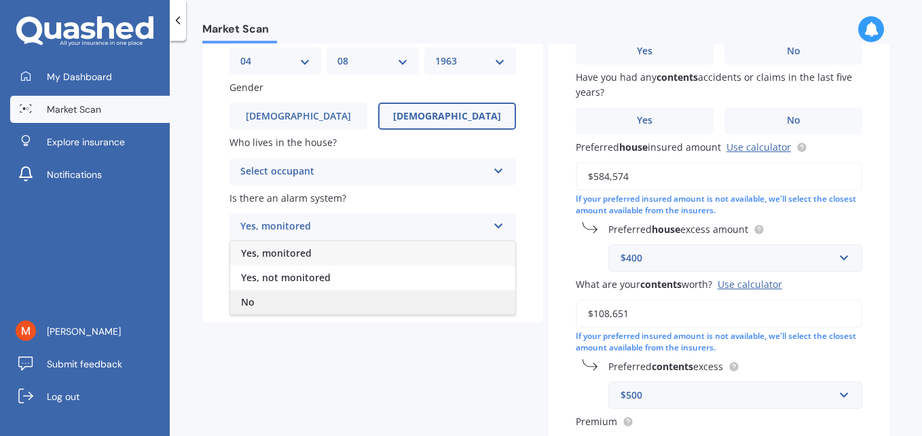
click at [312, 303] on div "No" at bounding box center [372, 302] width 285 height 24
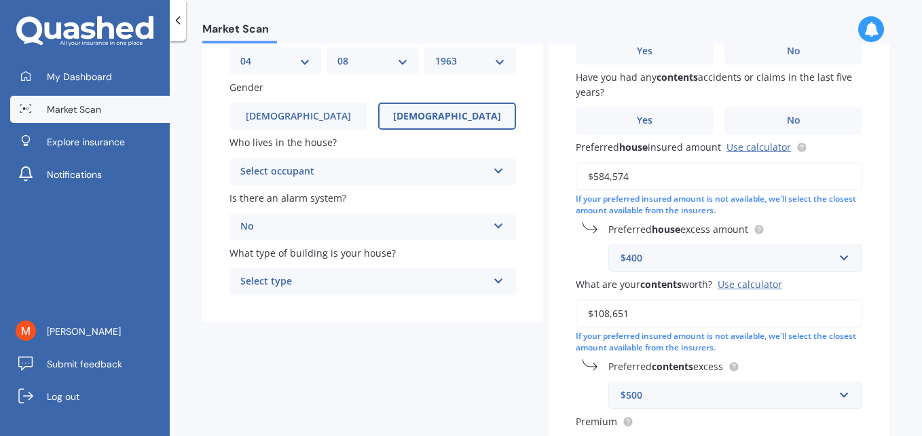
click at [361, 227] on div "No" at bounding box center [363, 227] width 247 height 16
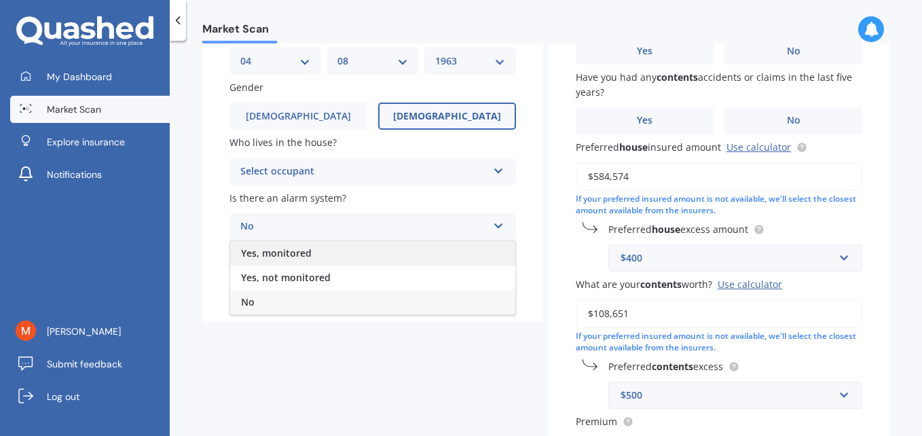
click at [350, 256] on div "Yes, monitored" at bounding box center [372, 253] width 285 height 24
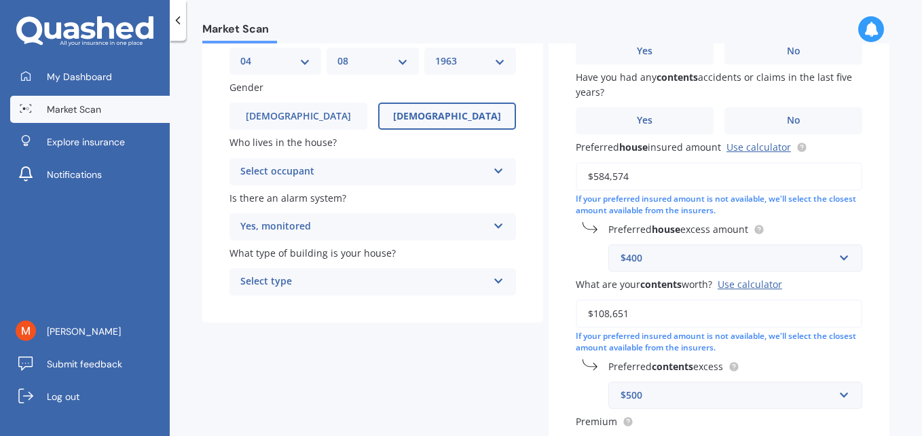
click at [355, 227] on div "Yes, monitored" at bounding box center [363, 227] width 247 height 16
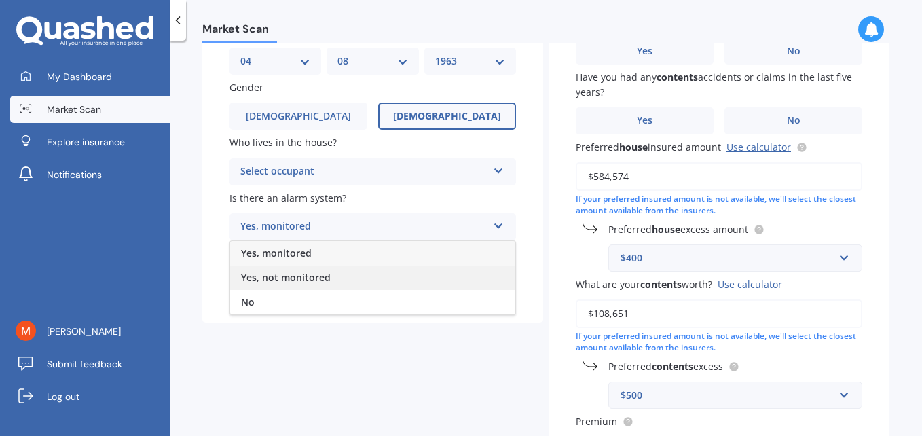
click at [339, 280] on div "Yes, not monitored" at bounding box center [372, 277] width 285 height 24
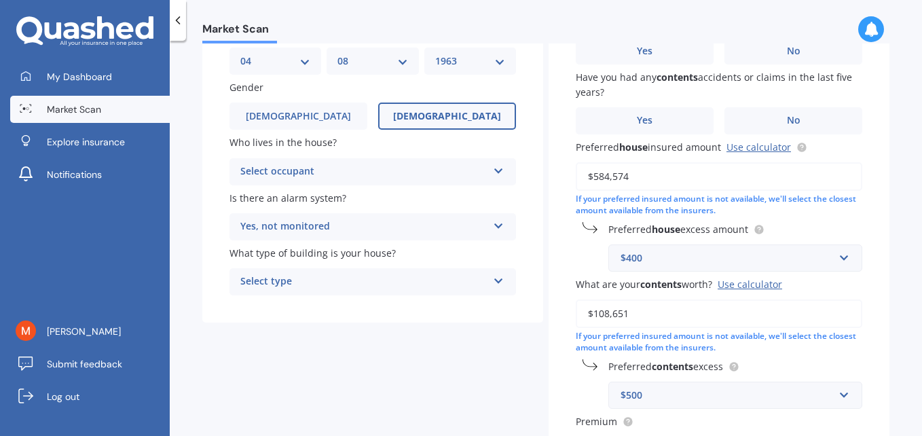
click at [361, 280] on div "Select type" at bounding box center [363, 282] width 247 height 16
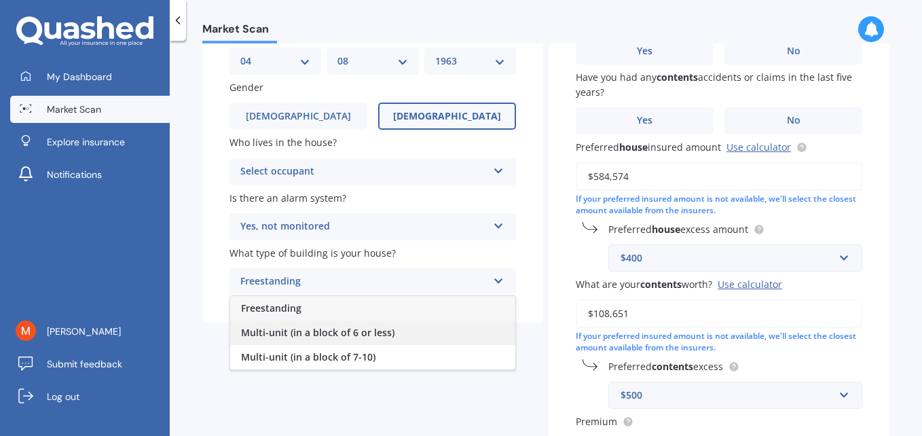
click at [355, 327] on span "Multi-unit (in a block of 6 or less)" at bounding box center [317, 332] width 153 height 13
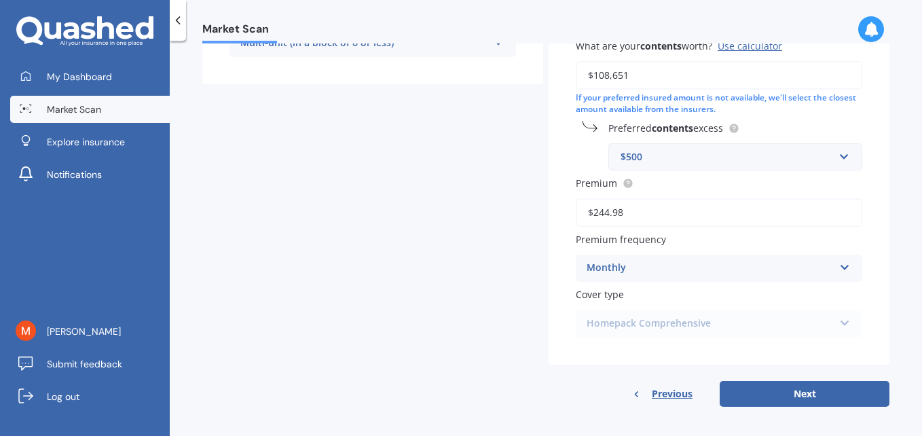
scroll to position [380, 0]
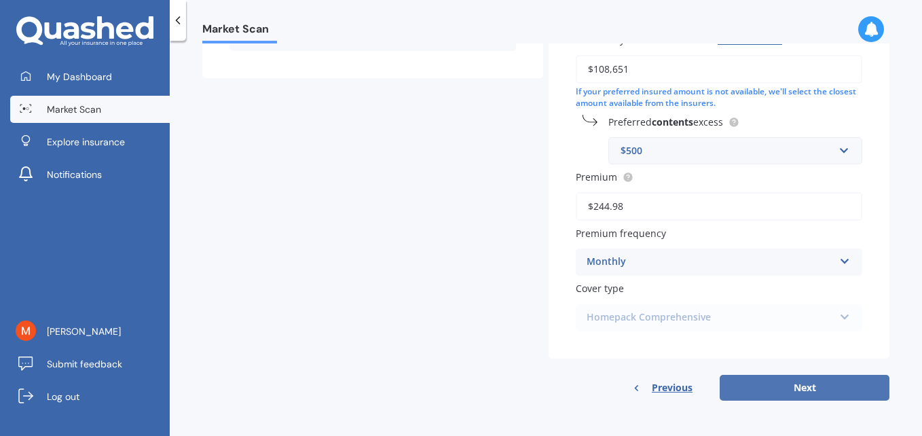
click at [800, 384] on button "Next" at bounding box center [804, 388] width 170 height 26
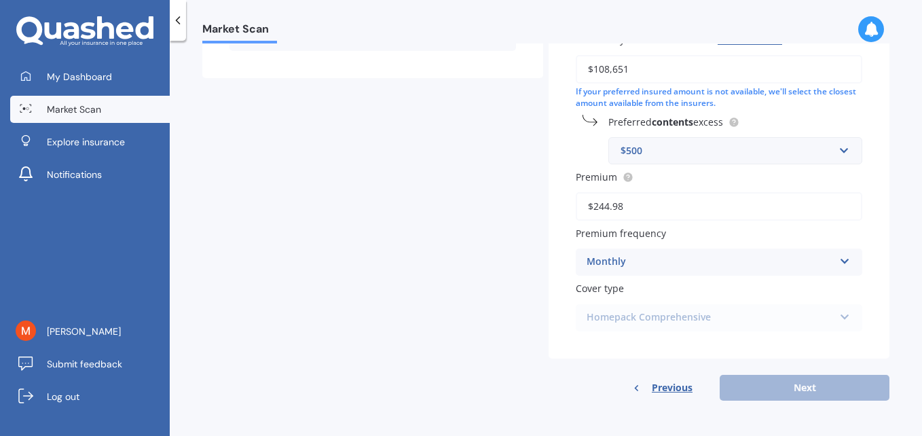
scroll to position [227, 0]
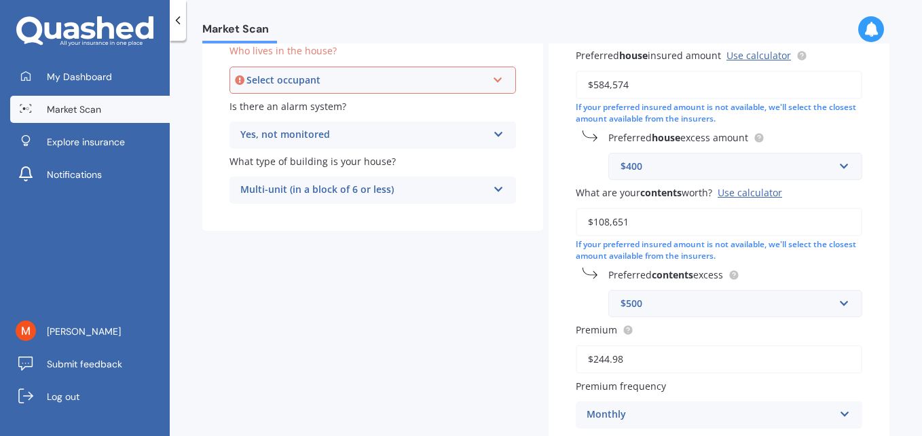
click at [389, 83] on div "Select occupant" at bounding box center [366, 80] width 240 height 15
click at [288, 105] on div "Owner" at bounding box center [373, 106] width 284 height 24
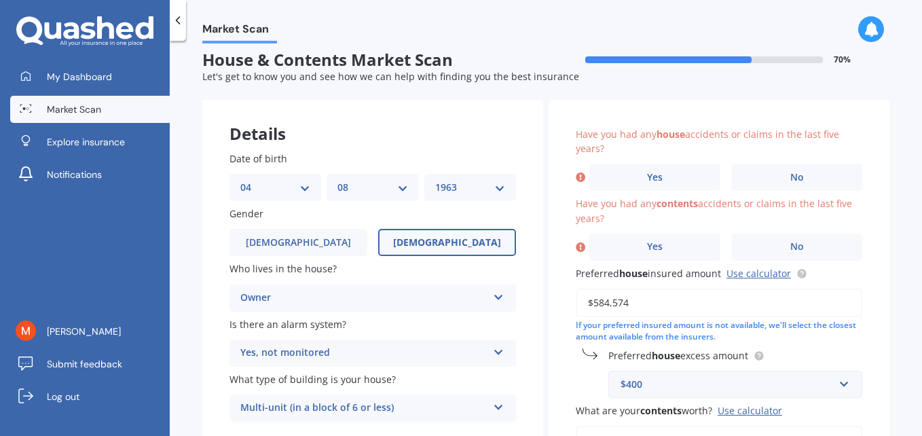
scroll to position [0, 0]
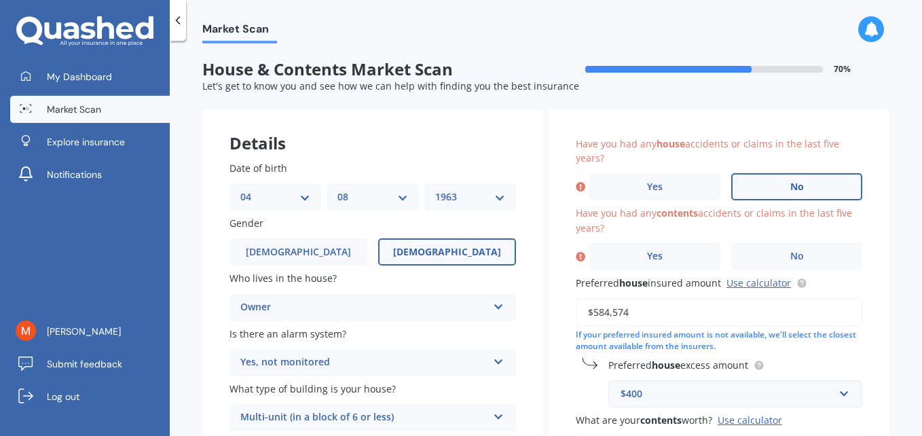
click at [790, 185] on span "No" at bounding box center [797, 187] width 14 height 12
click at [0, 0] on input "No" at bounding box center [0, 0] width 0 height 0
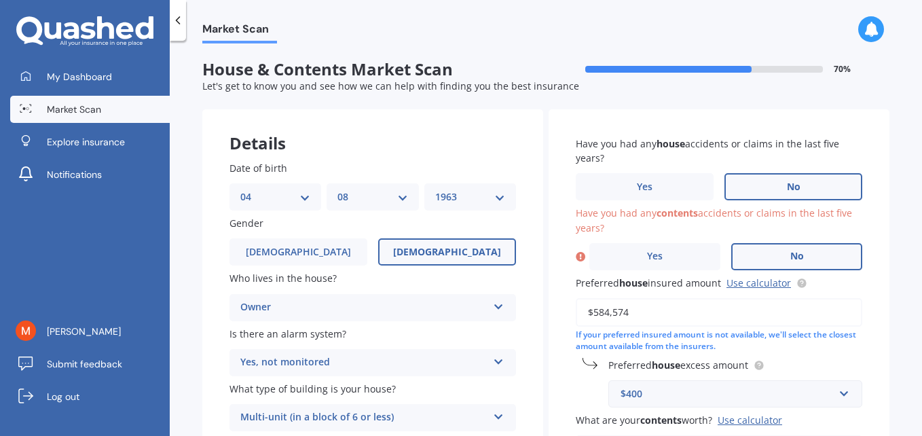
click at [805, 254] on label "No" at bounding box center [796, 256] width 131 height 27
click at [0, 0] on input "No" at bounding box center [0, 0] width 0 height 0
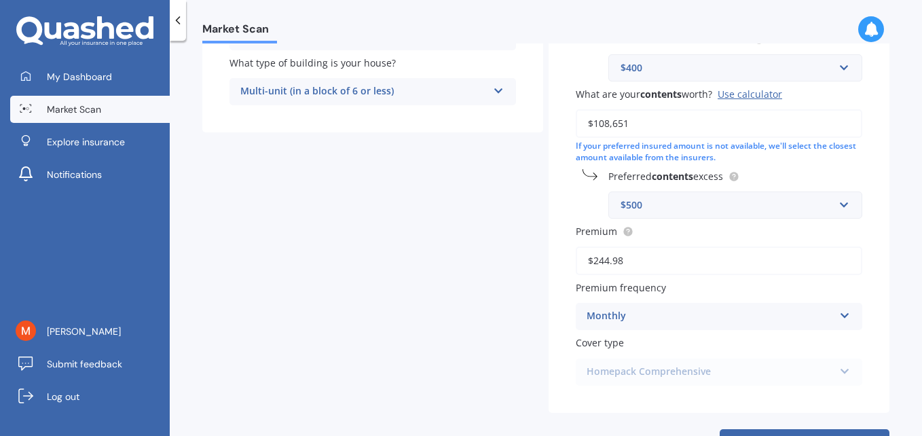
scroll to position [380, 0]
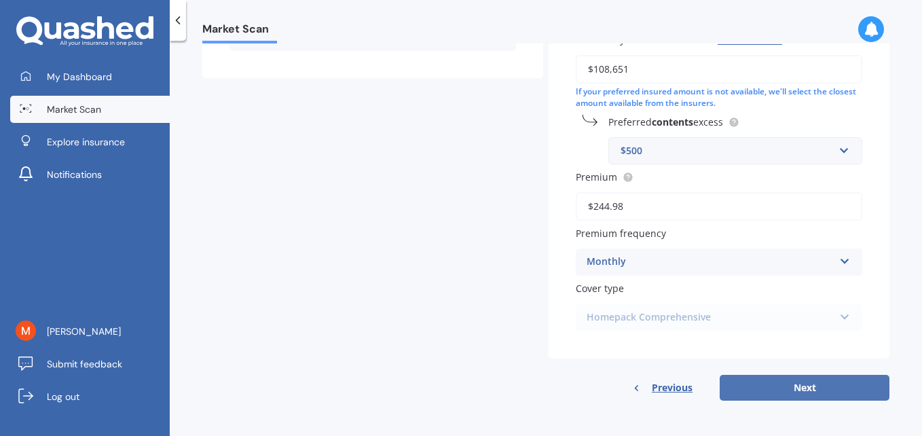
click at [795, 392] on button "Next" at bounding box center [804, 388] width 170 height 26
select select "04"
select select "08"
select select "1963"
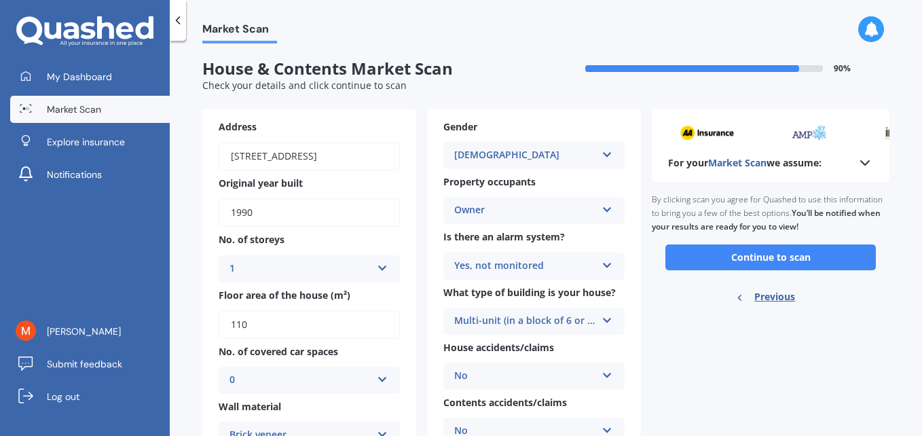
scroll to position [0, 0]
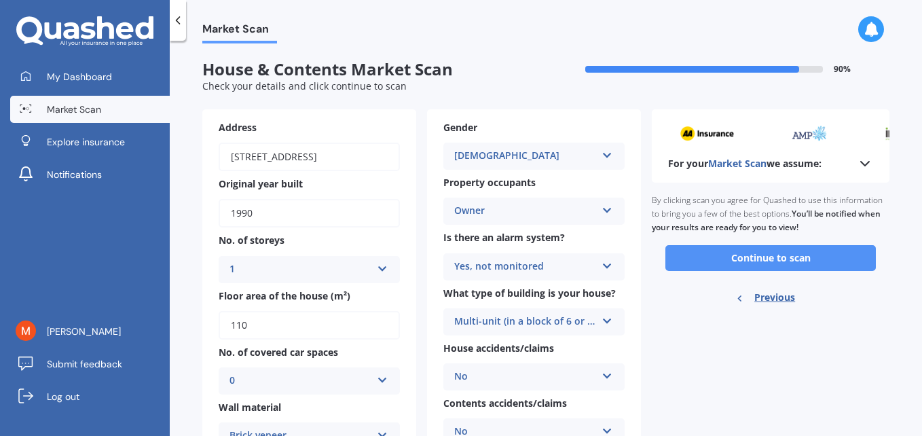
click at [787, 259] on button "Continue to scan" at bounding box center [770, 258] width 210 height 26
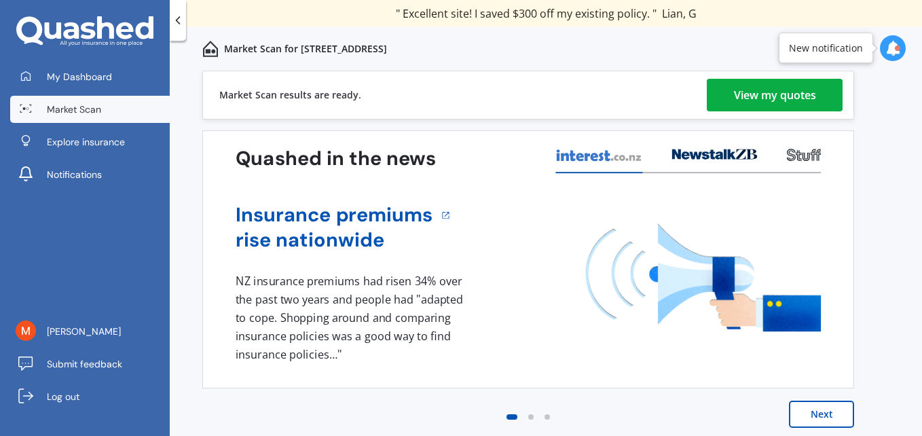
click at [777, 101] on div "View my quotes" at bounding box center [775, 95] width 82 height 33
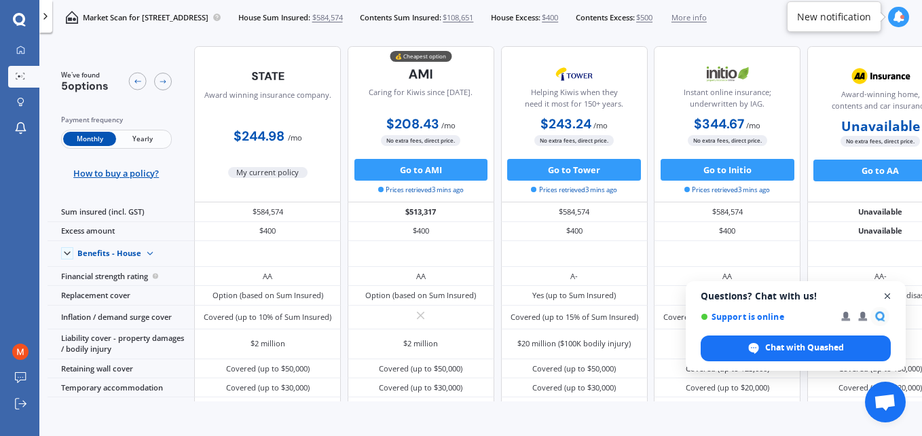
click at [886, 296] on span "Close chat" at bounding box center [887, 296] width 17 height 17
